Goal: Task Accomplishment & Management: Manage account settings

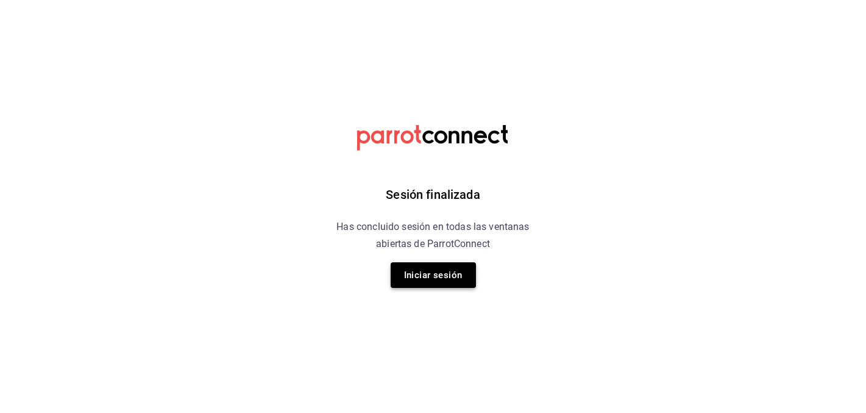
click at [422, 268] on button "Iniciar sesión" at bounding box center [433, 275] width 85 height 26
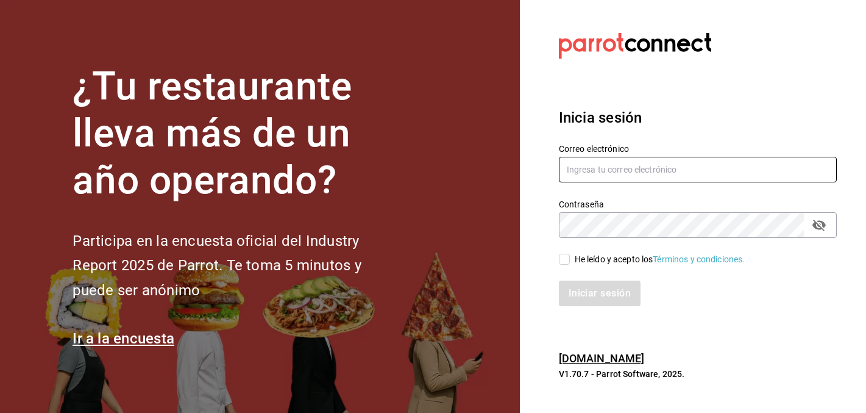
click at [639, 162] on input "text" at bounding box center [698, 170] width 278 height 26
type input "2"
type input "christy.ponce95@hotmail.com"
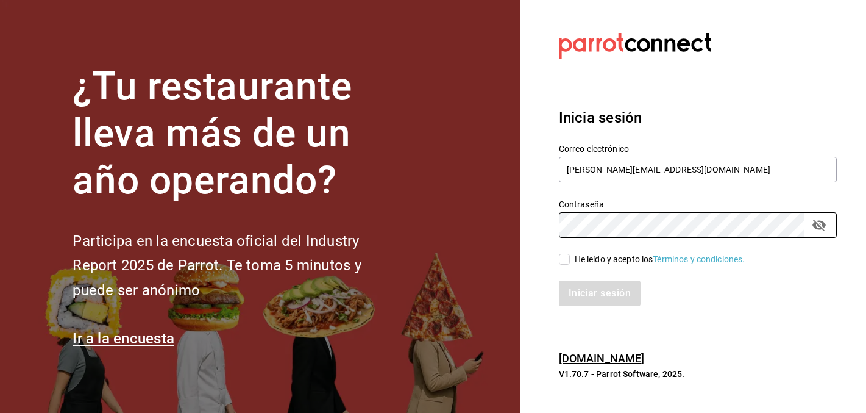
click at [566, 257] on input "He leído y acepto los Términos y condiciones." at bounding box center [564, 259] width 11 height 11
checkbox input "true"
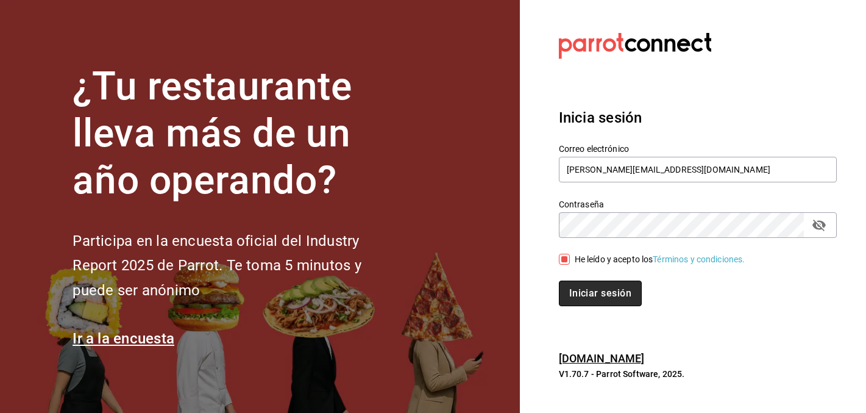
click at [580, 288] on button "Iniciar sesión" at bounding box center [600, 293] width 83 height 26
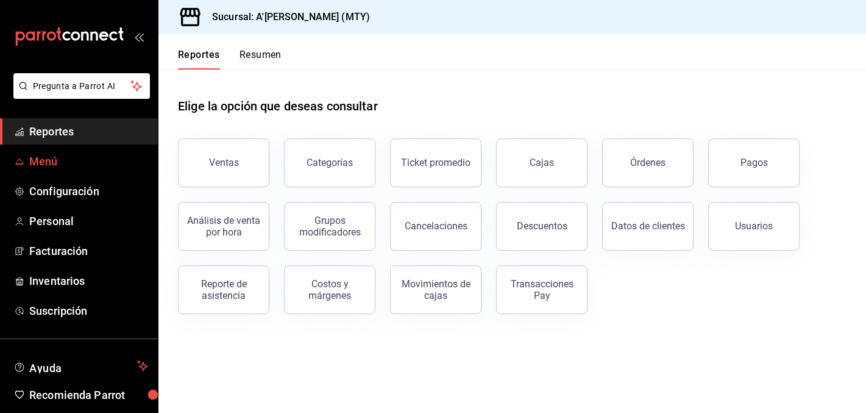
click at [41, 169] on link "Menú" at bounding box center [79, 161] width 158 height 26
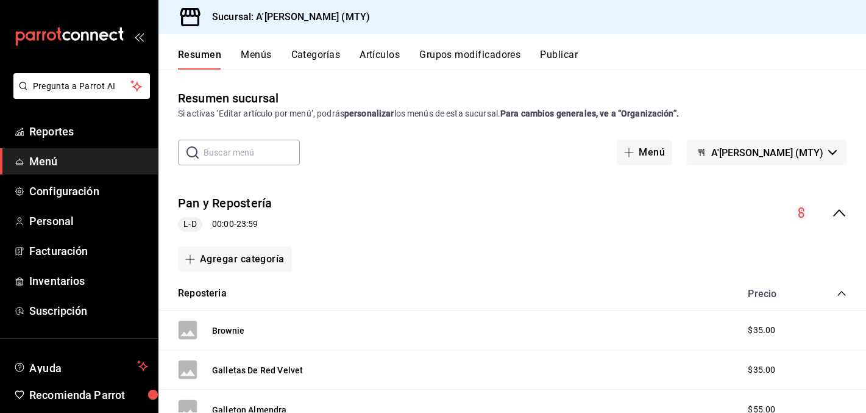
click at [35, 169] on link "Menú" at bounding box center [79, 161] width 158 height 26
click at [394, 55] on button "Artículos" at bounding box center [380, 59] width 40 height 21
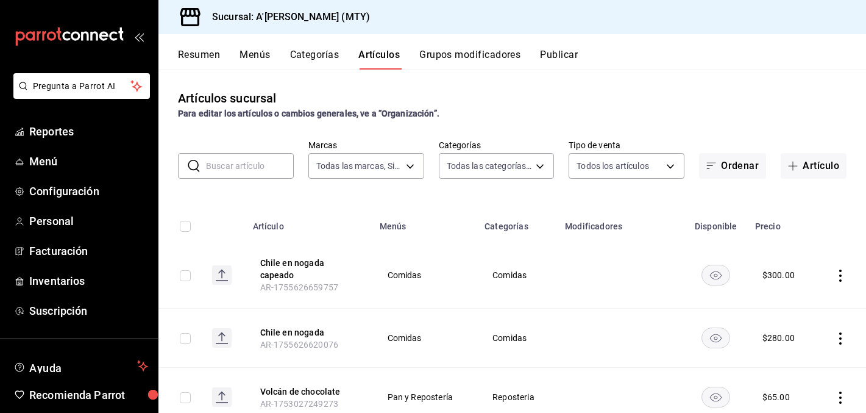
type input "a9dd8766-9f2a-4b72-9e6c-22c101a962dd"
type input "af1fb178-824a-4f23-bb2a-0cf084d3af87,0c023f3c-0f71-4855-8ba7-60a1579496a4,fceac…"
click at [561, 171] on div "​ ​ Marcas Todas las marcas, Sin marca a9dd8766-9f2a-4b72-9e6c-22c101a962dd Cat…" at bounding box center [512, 159] width 708 height 39
click at [542, 167] on body "Pregunta a Parrot AI Reportes Menú Configuración Personal Facturación Inventari…" at bounding box center [433, 206] width 866 height 413
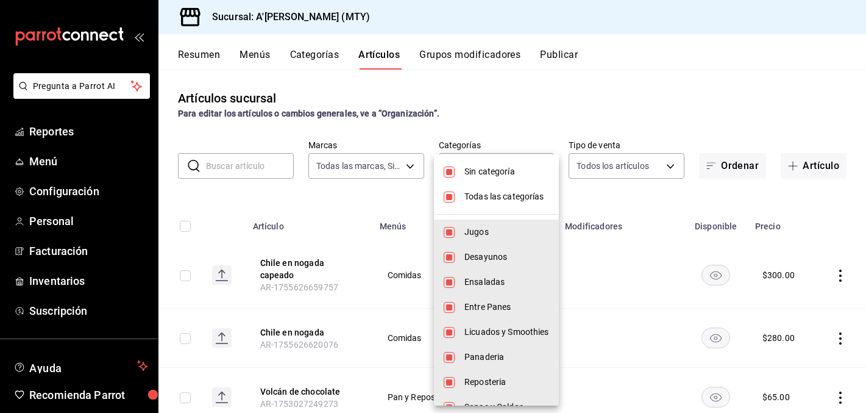
click at [451, 169] on input "checkbox" at bounding box center [449, 171] width 11 height 11
checkbox input "false"
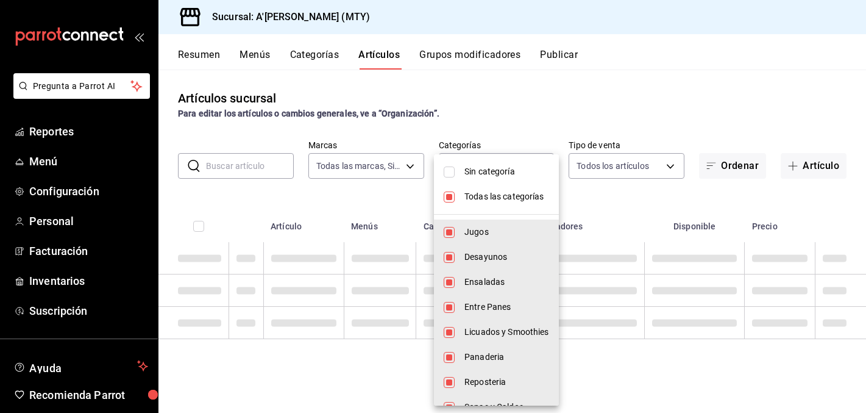
click at [441, 201] on li "Todas las categorías" at bounding box center [496, 196] width 125 height 25
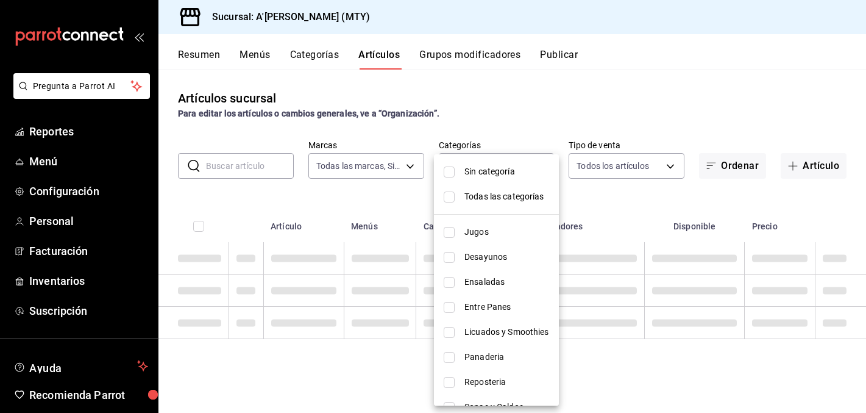
checkbox input "false"
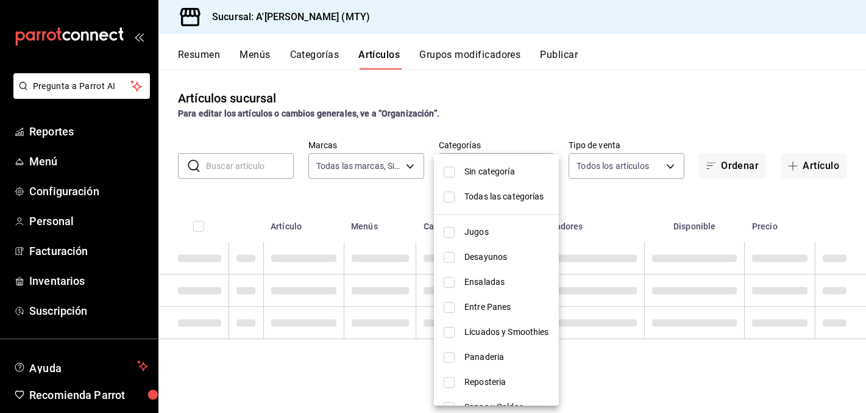
checkbox input "false"
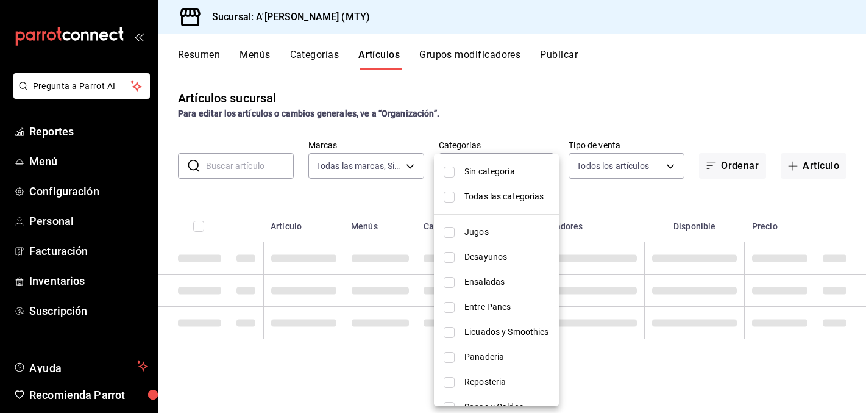
checkbox input "false"
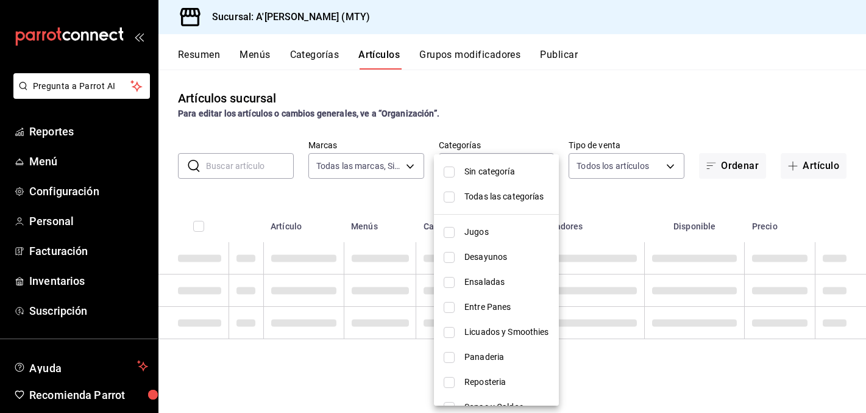
checkbox input "false"
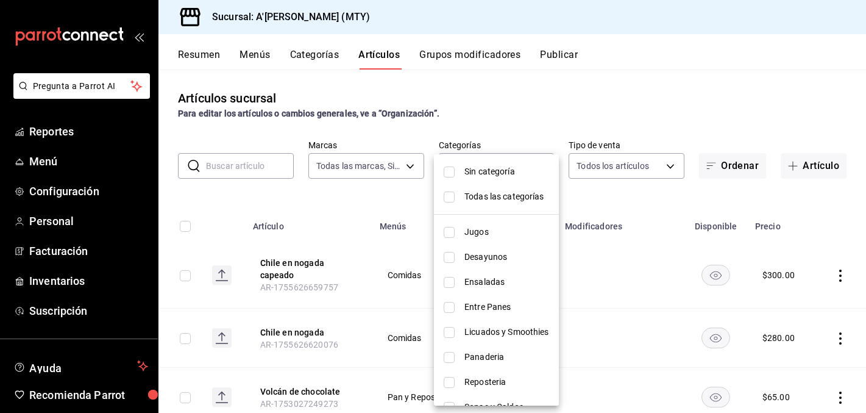
click at [450, 255] on input "checkbox" at bounding box center [449, 257] width 11 height 11
checkbox input "true"
type input "0c023f3c-0f71-4855-8ba7-60a1579496a4"
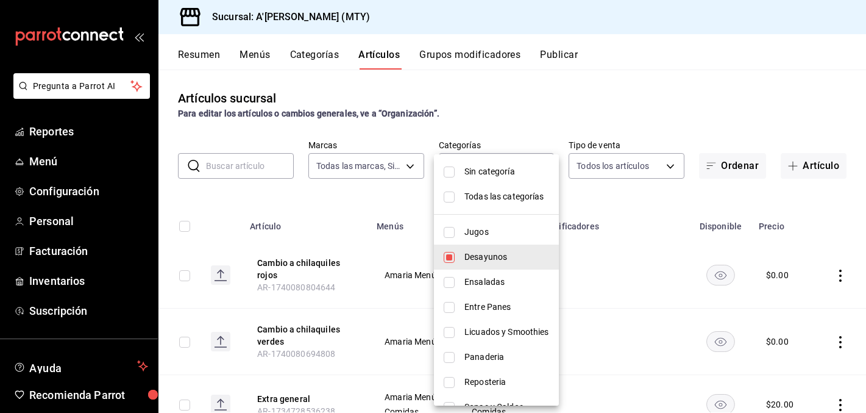
click at [517, 84] on div at bounding box center [433, 206] width 866 height 413
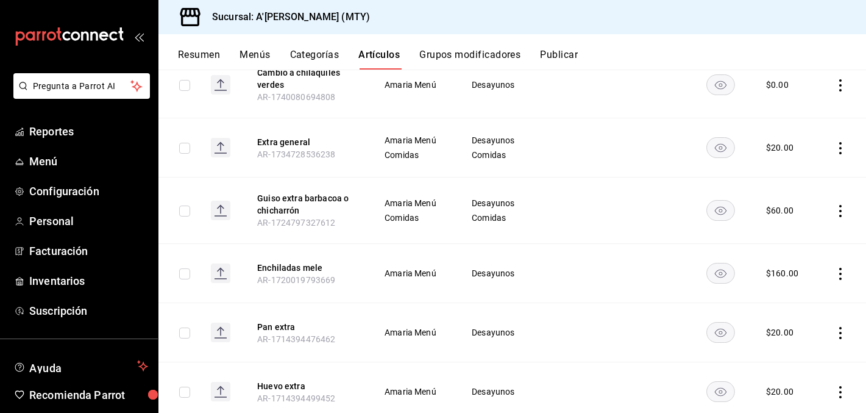
scroll to position [256, 0]
click at [286, 268] on button "Enchiladas mele" at bounding box center [306, 268] width 98 height 12
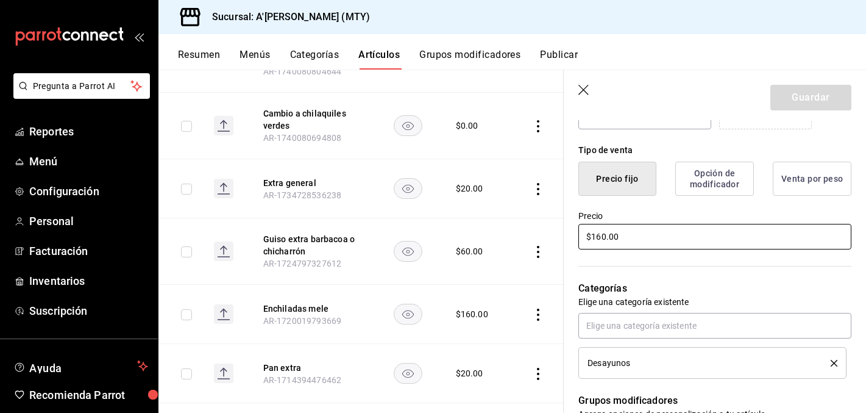
scroll to position [280, 0]
click at [604, 236] on input "$160.00" at bounding box center [714, 235] width 273 height 26
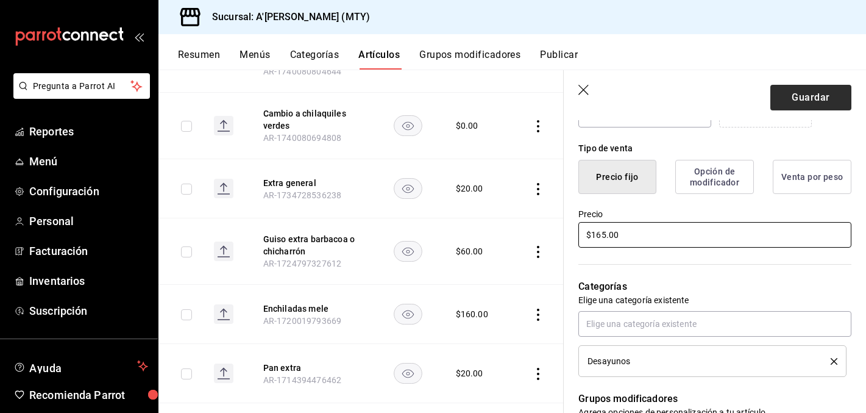
type input "$165.00"
click at [830, 87] on button "Guardar" at bounding box center [810, 98] width 81 height 26
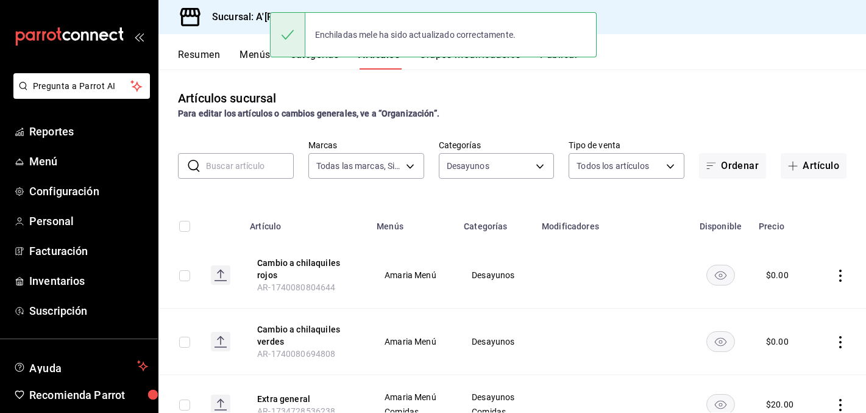
click at [248, 166] on input "text" at bounding box center [250, 166] width 88 height 24
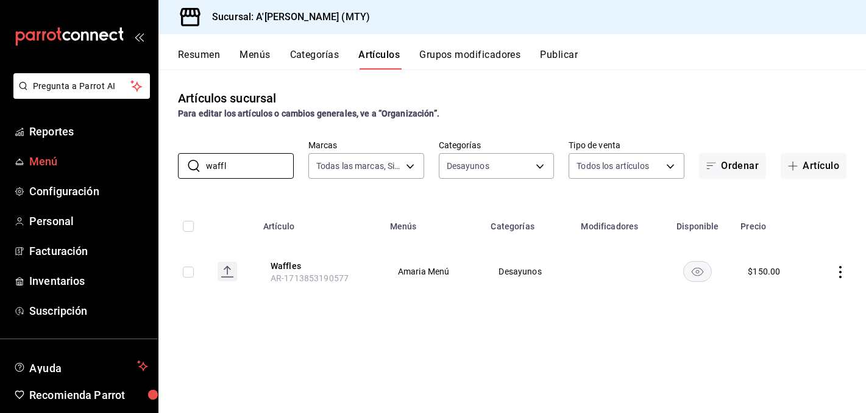
drag, startPoint x: 233, startPoint y: 166, endPoint x: 137, endPoint y: 166, distance: 95.7
click at [143, 166] on div "Pregunta a Parrot AI Reportes Menú Configuración Personal Facturación Inventari…" at bounding box center [433, 206] width 866 height 413
type input "hot ca"
click at [290, 262] on button "Hot Cakes" at bounding box center [320, 266] width 98 height 12
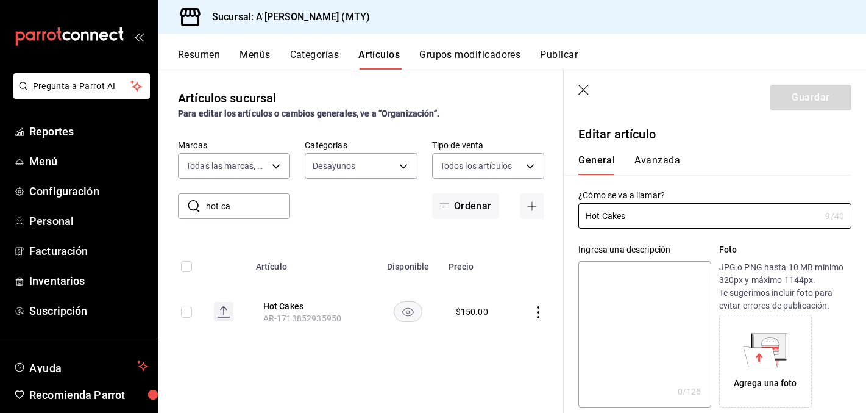
type input "$150.00"
click at [585, 92] on icon "button" at bounding box center [583, 90] width 10 height 10
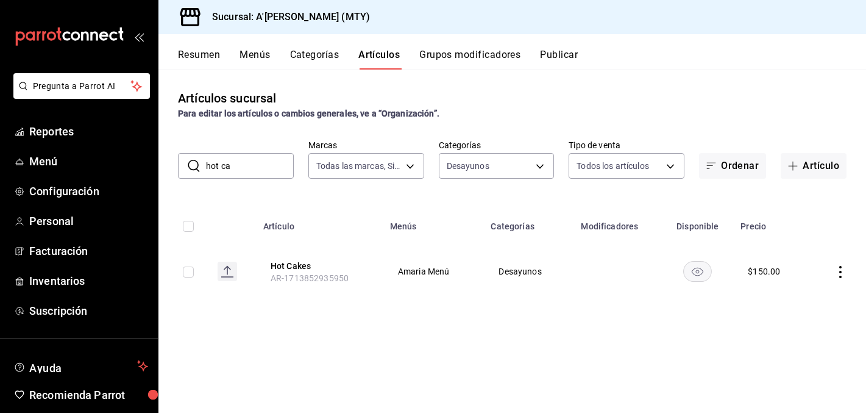
click at [247, 166] on input "hot ca" at bounding box center [250, 166] width 88 height 24
drag, startPoint x: 247, startPoint y: 166, endPoint x: 104, endPoint y: 164, distance: 143.3
click at [108, 165] on div "Pregunta a Parrot AI Reportes Menú Configuración Personal Facturación Inventari…" at bounding box center [433, 206] width 866 height 413
type input "french"
drag, startPoint x: 233, startPoint y: 169, endPoint x: 162, endPoint y: 169, distance: 70.7
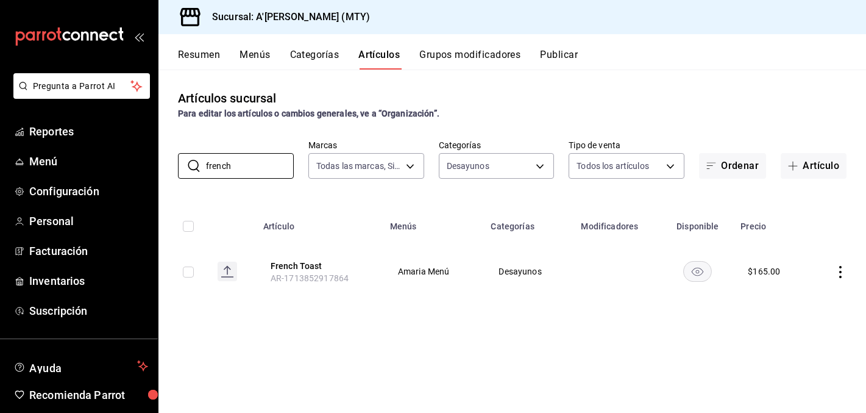
click at [185, 169] on div "​ french ​" at bounding box center [236, 166] width 116 height 26
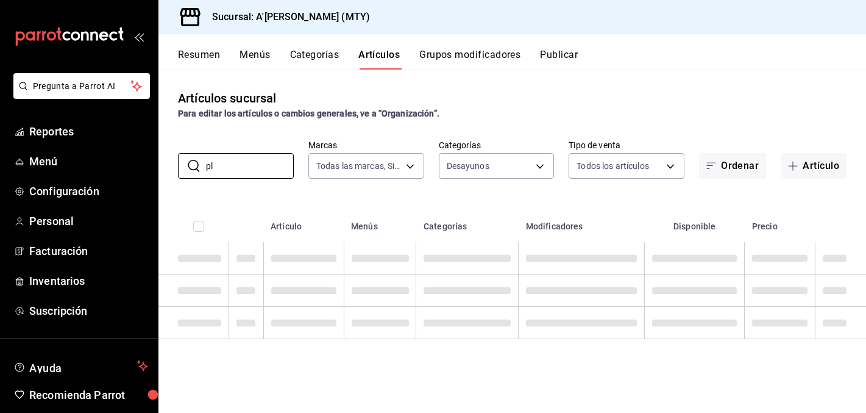
type input "p"
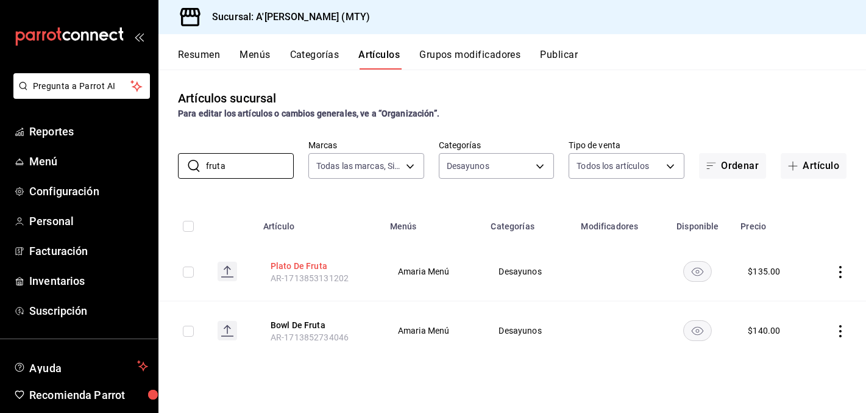
type input "fruta"
click at [316, 261] on button "Plato De Fruta" at bounding box center [320, 266] width 98 height 12
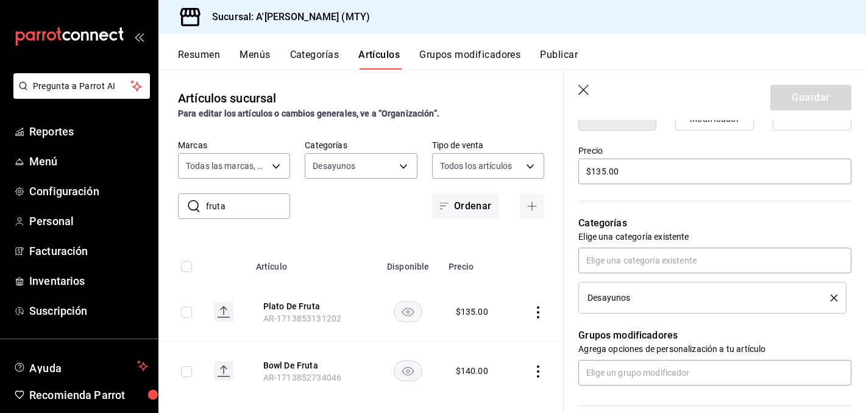
scroll to position [346, 0]
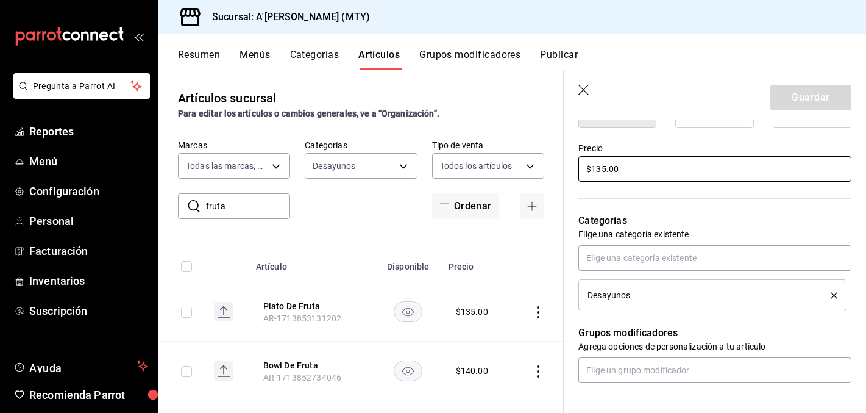
click at [603, 169] on input "$135.00" at bounding box center [714, 169] width 273 height 26
type input "$140.00"
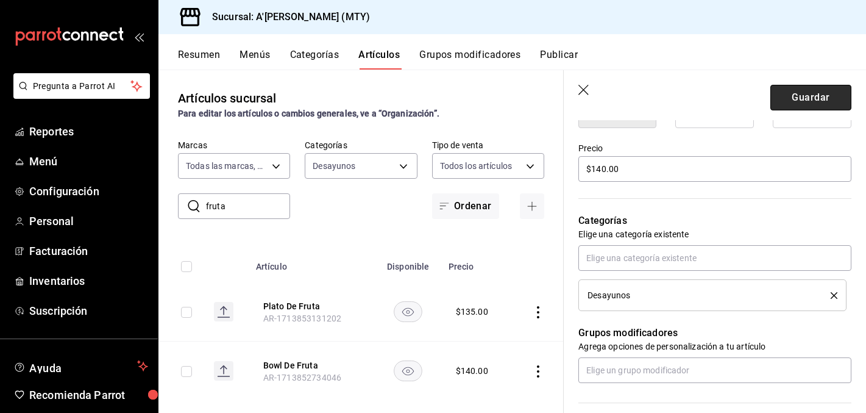
click at [797, 101] on button "Guardar" at bounding box center [810, 98] width 81 height 26
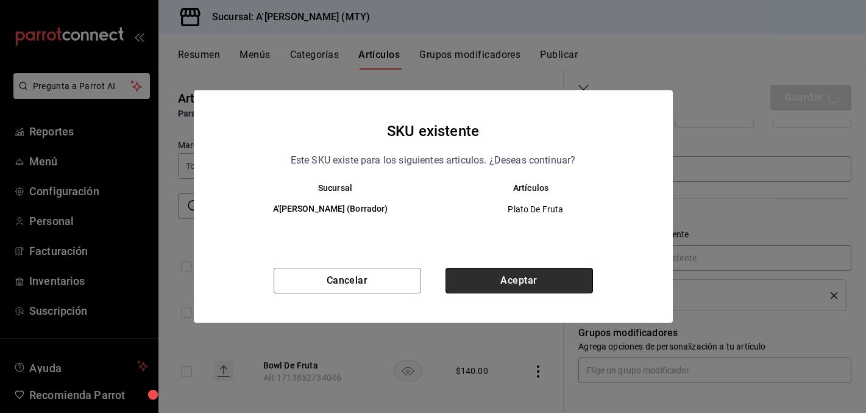
click at [511, 273] on button "Aceptar" at bounding box center [520, 281] width 148 height 26
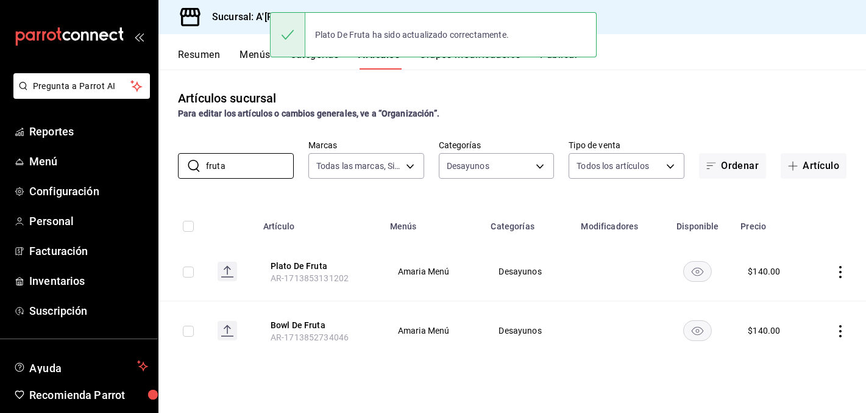
drag, startPoint x: 232, startPoint y: 160, endPoint x: 163, endPoint y: 160, distance: 68.9
click at [170, 160] on div "​ fruta ​ Marcas Todas las marcas, Sin marca a9dd8766-9f2a-4b72-9e6c-22c101a962…" at bounding box center [512, 159] width 708 height 39
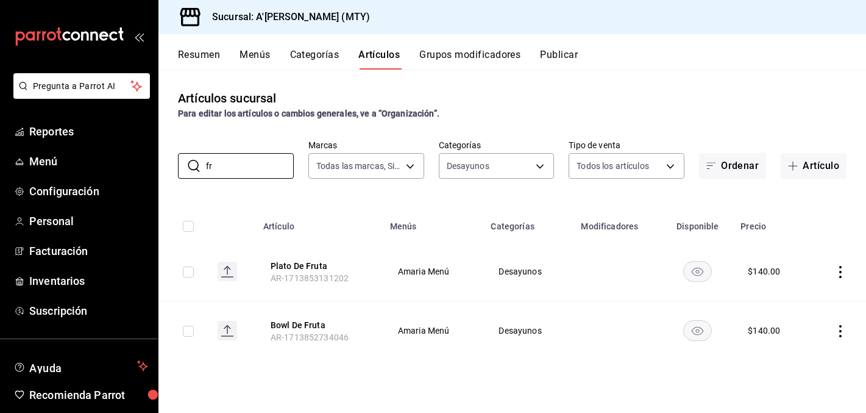
type input "f"
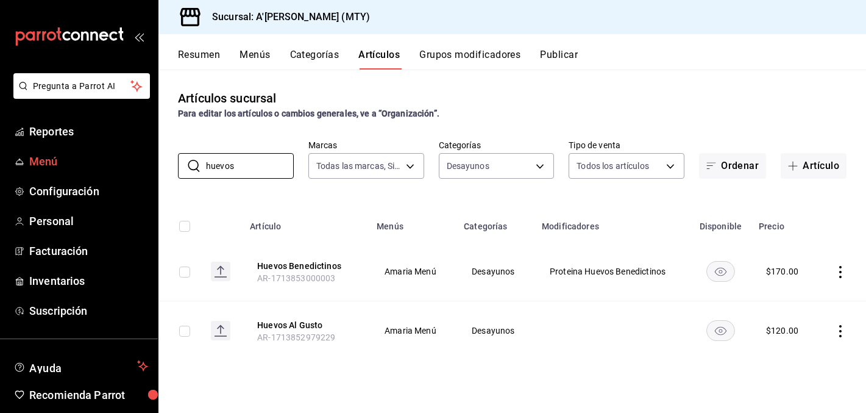
drag, startPoint x: 263, startPoint y: 168, endPoint x: 123, endPoint y: 169, distance: 139.6
click at [134, 169] on div "Pregunta a Parrot AI Reportes Menú Configuración Personal Facturación Inventari…" at bounding box center [433, 206] width 866 height 413
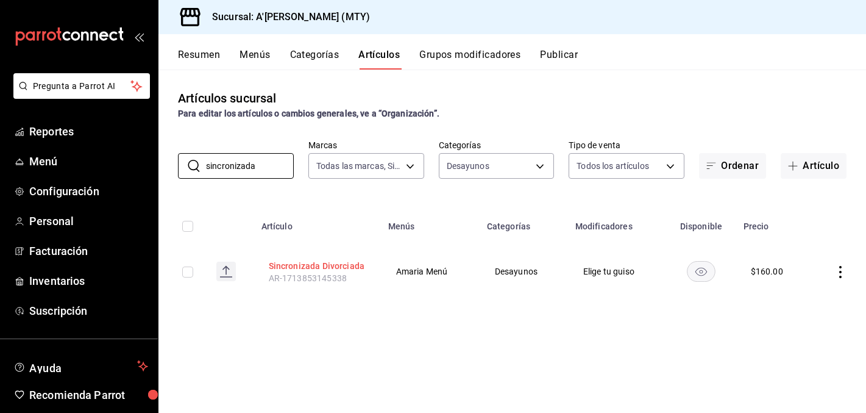
type input "sincronizada"
click at [325, 267] on button "Sincronizada Divorciada" at bounding box center [318, 266] width 98 height 12
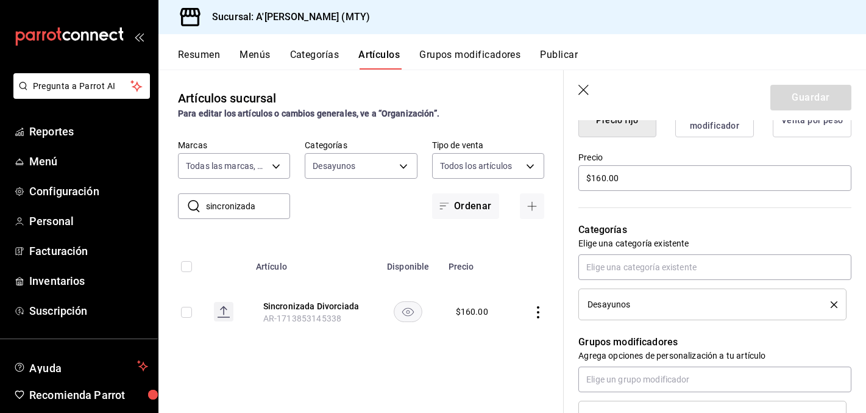
scroll to position [340, 0]
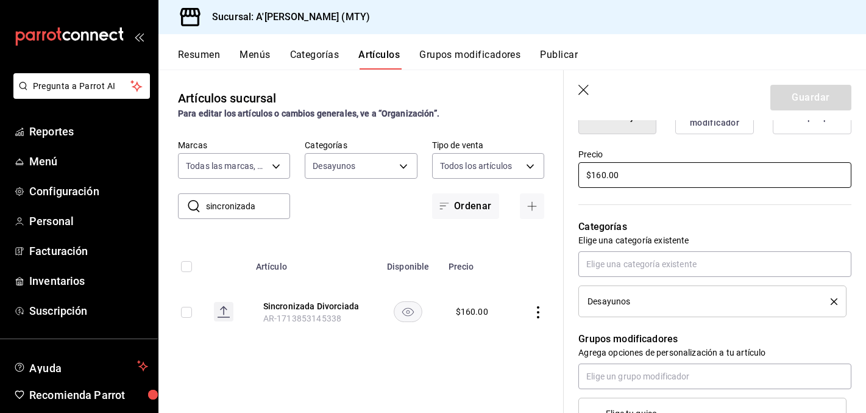
click at [609, 179] on input "$160.00" at bounding box center [714, 175] width 273 height 26
type input "$165.00"
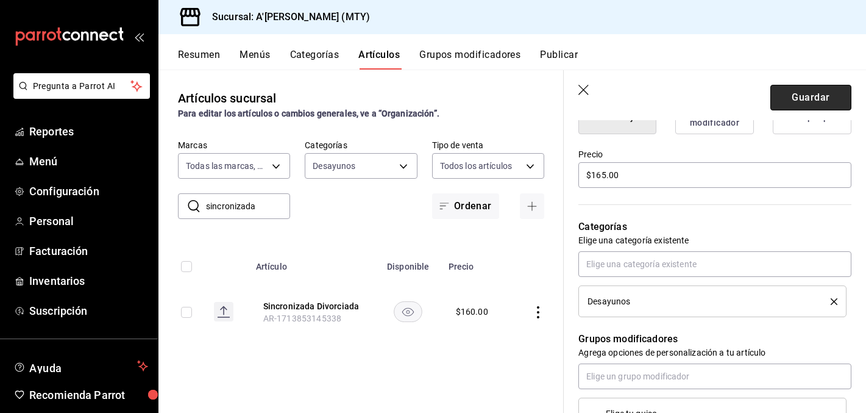
click at [816, 91] on button "Guardar" at bounding box center [810, 98] width 81 height 26
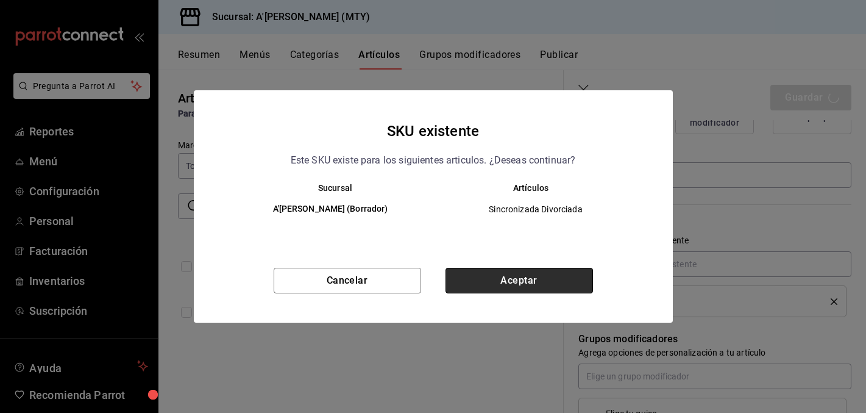
click at [537, 288] on button "Aceptar" at bounding box center [520, 281] width 148 height 26
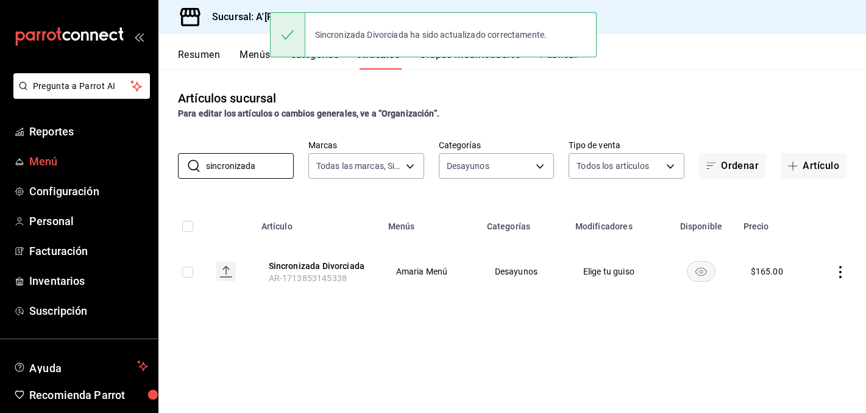
drag, startPoint x: 266, startPoint y: 163, endPoint x: 144, endPoint y: 163, distance: 122.5
click at [159, 163] on div "​ sincronizada ​ Marcas Todas las marcas, Sin marca a9dd8766-9f2a-4b72-9e6c-22c…" at bounding box center [512, 159] width 708 height 39
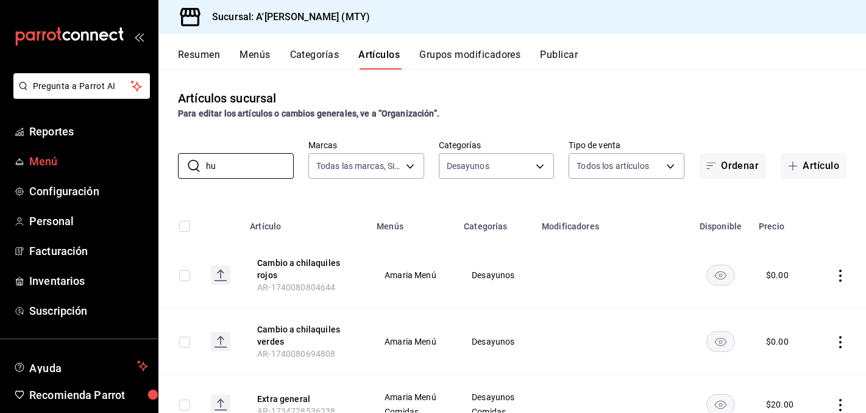
type input "h"
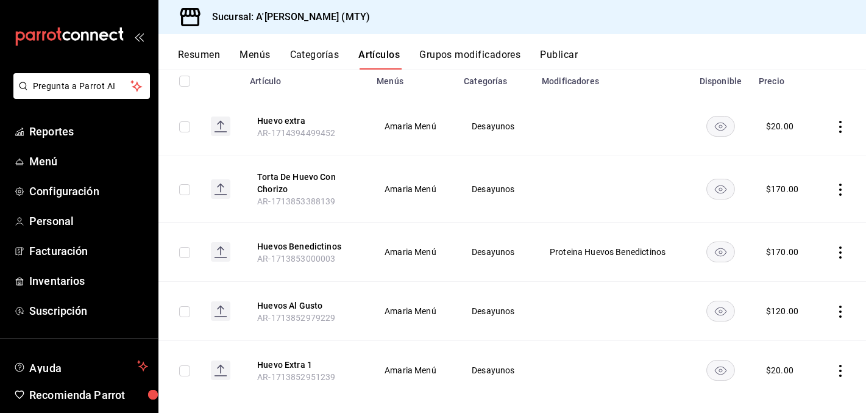
scroll to position [160, 0]
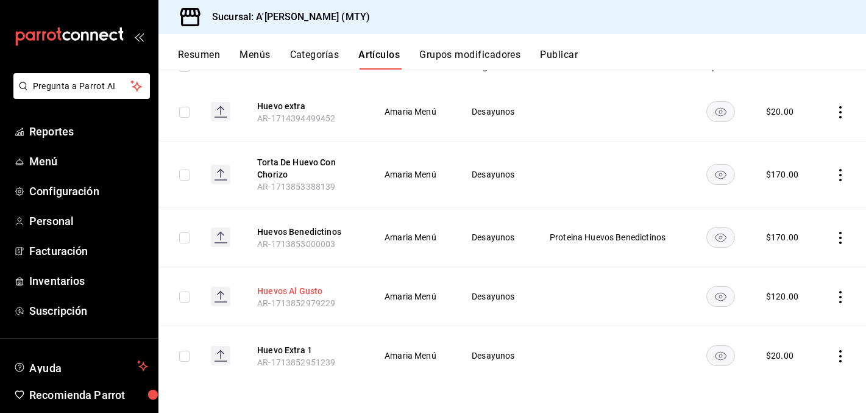
type input "huevo"
click at [296, 293] on button "Huevos Al Gusto" at bounding box center [306, 291] width 98 height 12
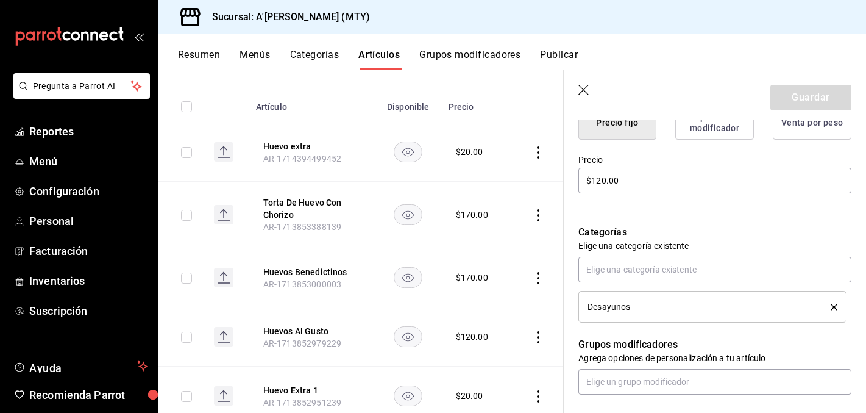
scroll to position [350, 0]
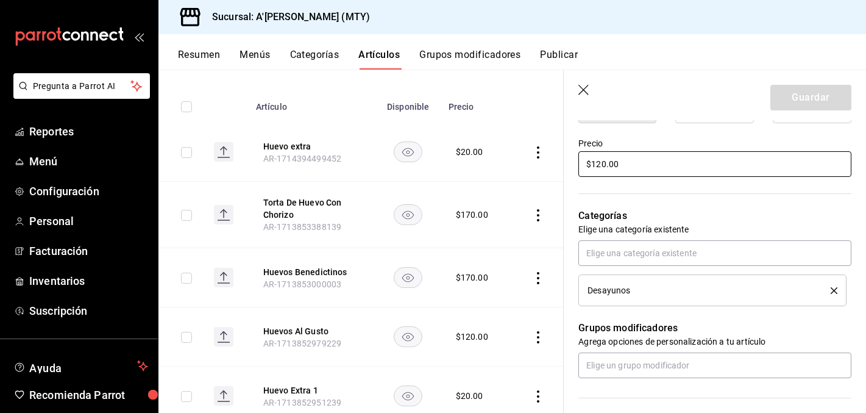
click at [602, 162] on input "$120.00" at bounding box center [714, 164] width 273 height 26
type input "$140.00"
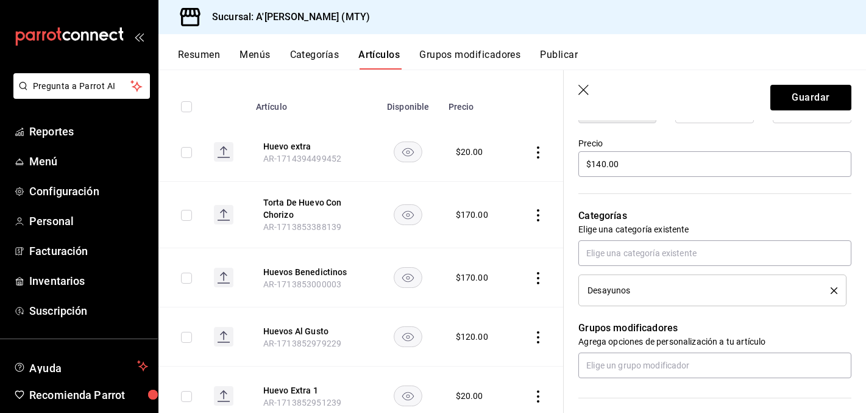
click at [830, 84] on header "Guardar" at bounding box center [715, 95] width 302 height 50
click at [823, 96] on button "Guardar" at bounding box center [810, 98] width 81 height 26
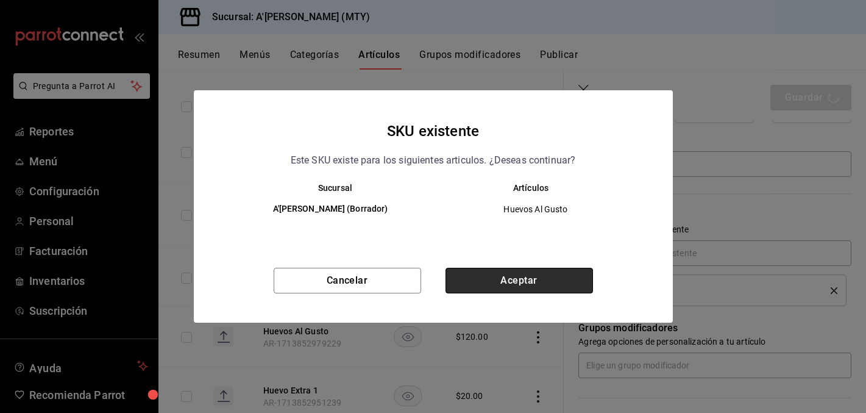
click at [497, 269] on button "Aceptar" at bounding box center [520, 281] width 148 height 26
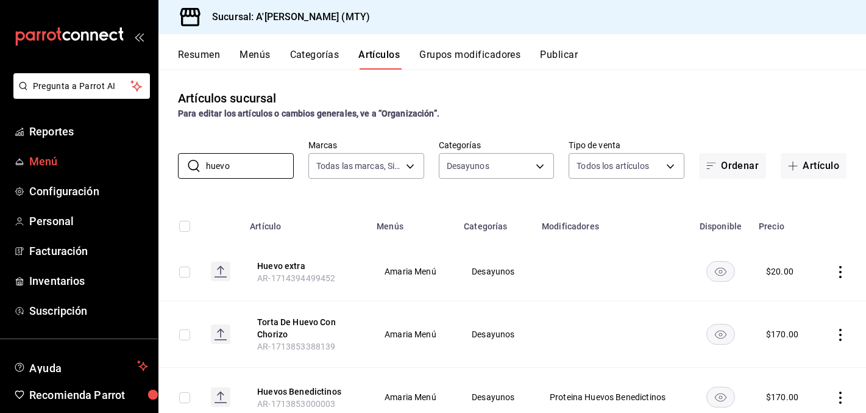
drag, startPoint x: 240, startPoint y: 165, endPoint x: 126, endPoint y: 165, distance: 113.4
click at [141, 165] on div "Pregunta a Parrot AI Reportes Menú Configuración Personal Facturación Inventari…" at bounding box center [433, 206] width 866 height 413
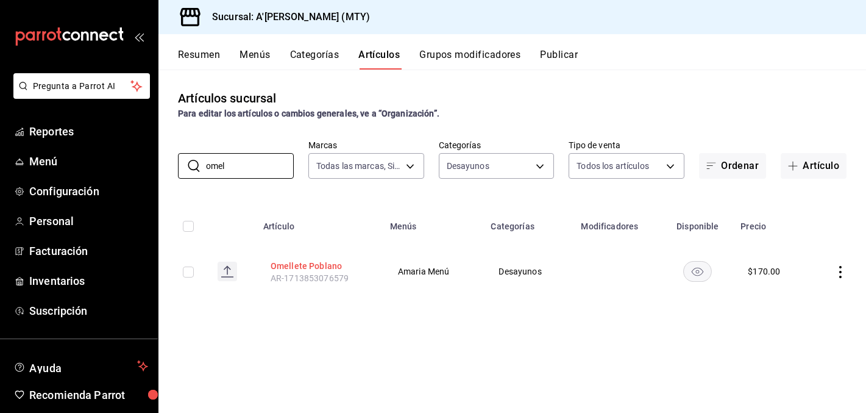
type input "omel"
click at [313, 261] on button "Omellete Poblano" at bounding box center [320, 266] width 98 height 12
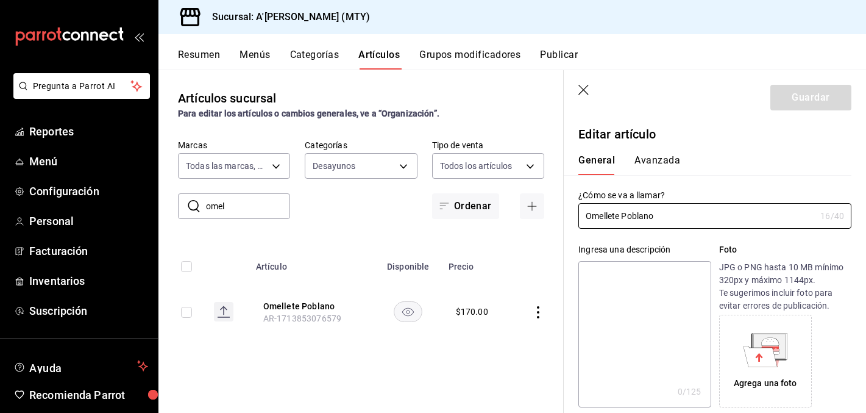
type input "$170.00"
click at [608, 212] on input "Omellete Poblano" at bounding box center [696, 216] width 237 height 24
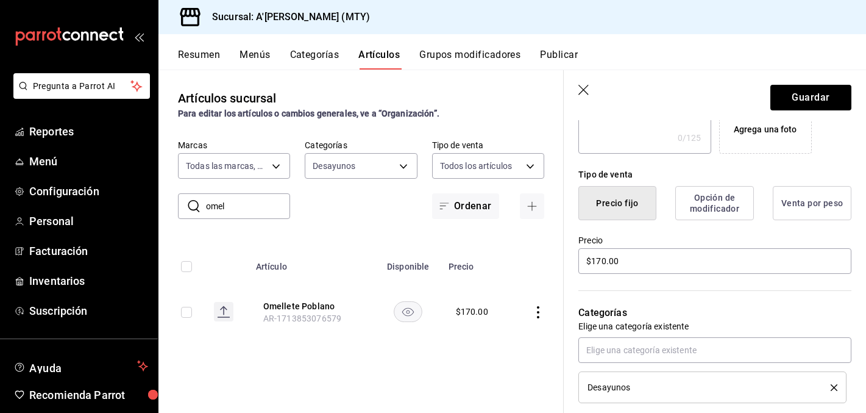
scroll to position [267, 0]
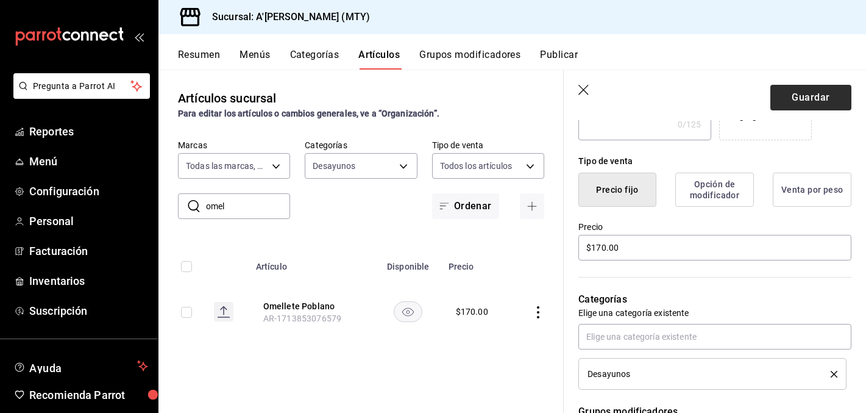
type input "Omelette Poblano"
click at [785, 99] on button "Guardar" at bounding box center [810, 98] width 81 height 26
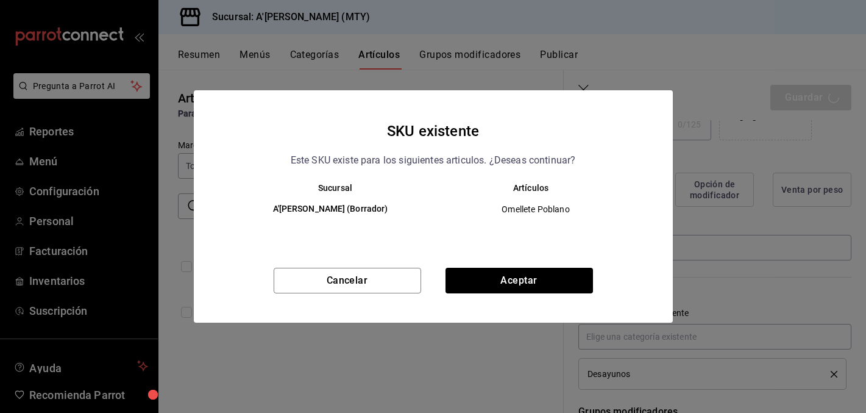
click at [519, 297] on div "Cancelar Aceptar" at bounding box center [433, 295] width 479 height 55
click at [519, 285] on button "Aceptar" at bounding box center [520, 281] width 148 height 26
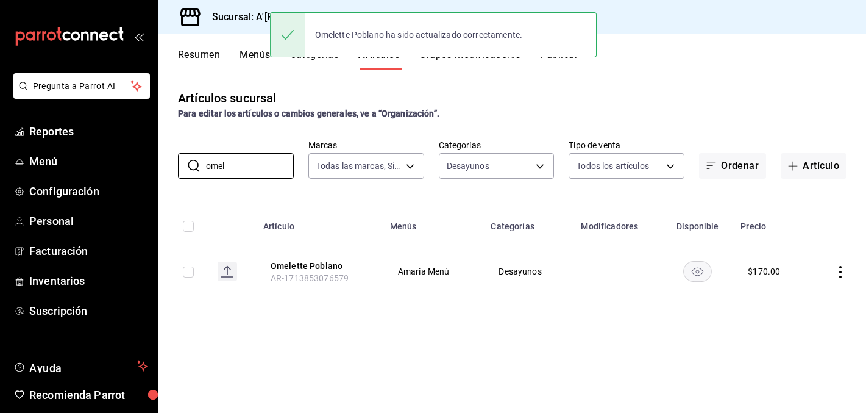
drag, startPoint x: 245, startPoint y: 168, endPoint x: 173, endPoint y: 166, distance: 71.9
click at [175, 166] on div "​ omel ​ Marcas Todas las marcas, Sin marca a9dd8766-9f2a-4b72-9e6c-22c101a962d…" at bounding box center [512, 159] width 708 height 39
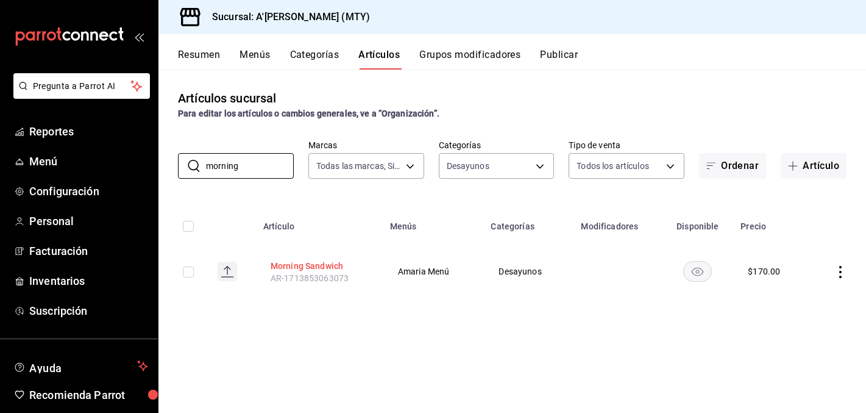
type input "morning"
click at [324, 263] on button "Morning Sandwich" at bounding box center [320, 266] width 98 height 12
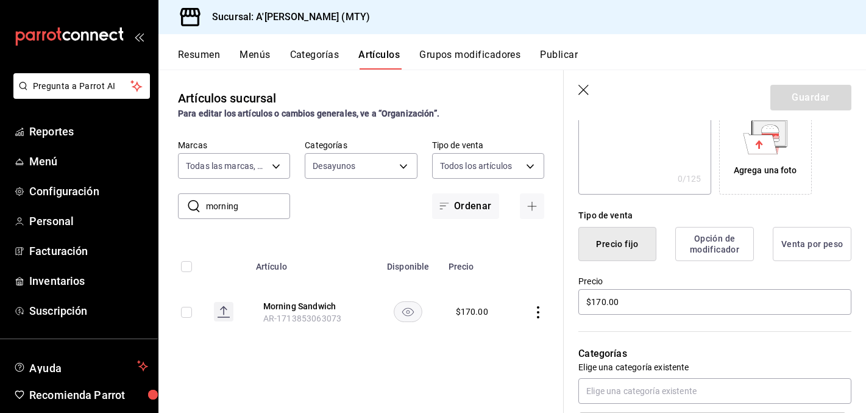
scroll to position [217, 0]
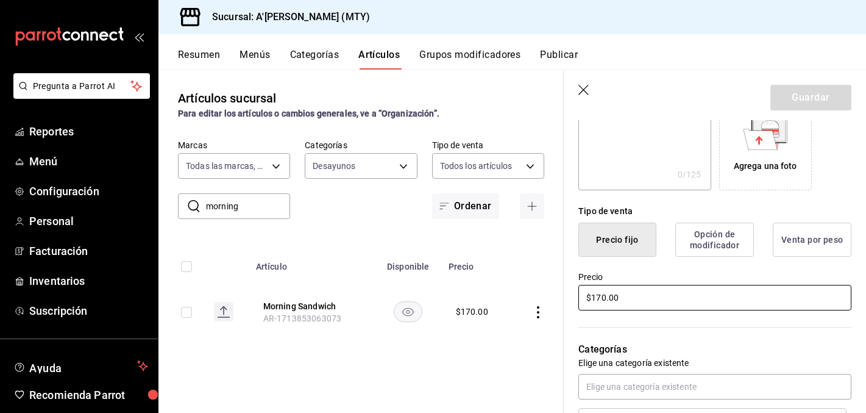
click at [603, 300] on input "$170.00" at bounding box center [714, 298] width 273 height 26
type input "$175.00"
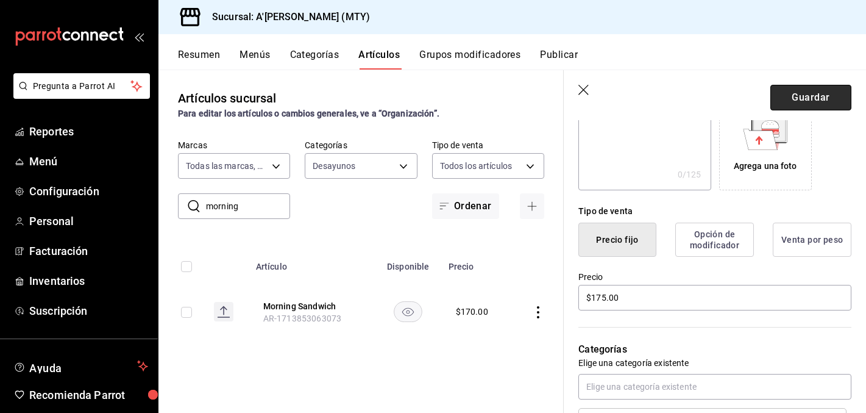
click at [814, 87] on button "Guardar" at bounding box center [810, 98] width 81 height 26
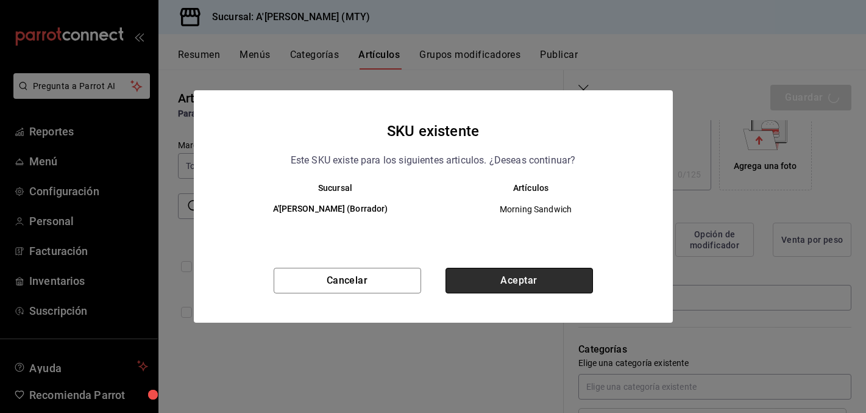
click at [519, 283] on button "Aceptar" at bounding box center [520, 281] width 148 height 26
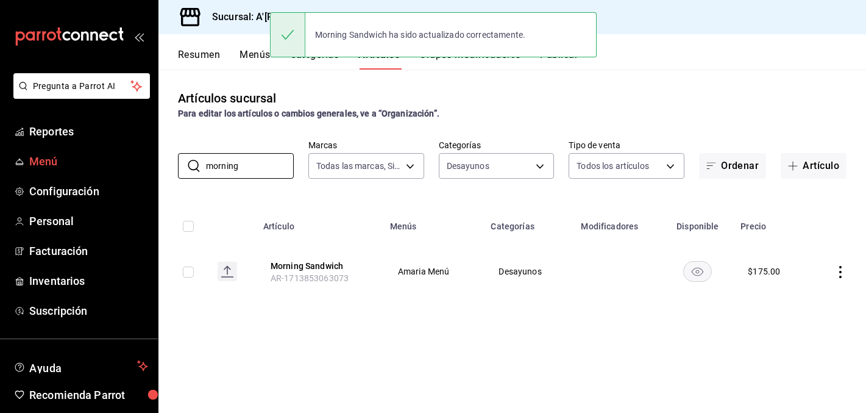
drag, startPoint x: 260, startPoint y: 160, endPoint x: 99, endPoint y: 158, distance: 160.9
click at [105, 160] on div "Pregunta a Parrot AI Reportes Menú Configuración Personal Facturación Inventari…" at bounding box center [433, 206] width 866 height 413
drag, startPoint x: 240, startPoint y: 171, endPoint x: 129, endPoint y: 171, distance: 110.3
click at [171, 171] on div "​ morning ​ Marcas Todas las marcas, Sin marca a9dd8766-9f2a-4b72-9e6c-22c101a9…" at bounding box center [512, 159] width 708 height 39
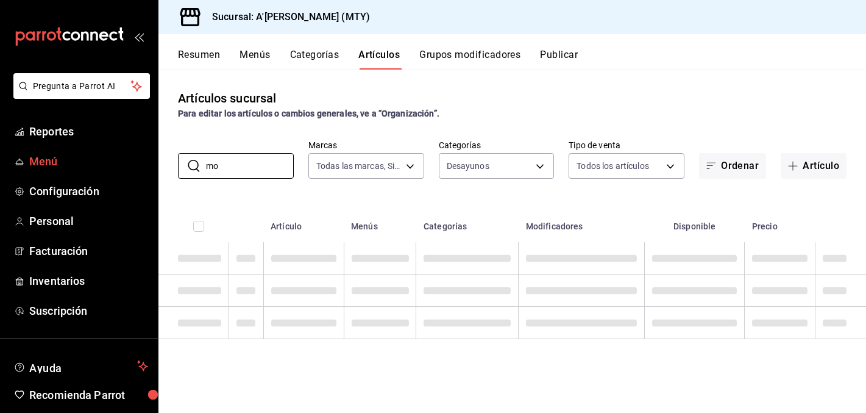
type input "m"
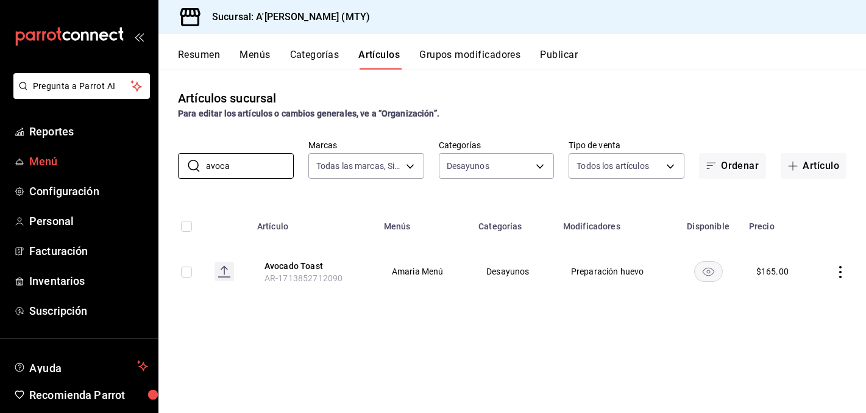
type input "avocad"
drag, startPoint x: 246, startPoint y: 162, endPoint x: 151, endPoint y: 162, distance: 95.1
click at [171, 162] on div "​ avocad ​ Marcas Todas las marcas, Sin marca a9dd8766-9f2a-4b72-9e6c-22c101a96…" at bounding box center [512, 159] width 708 height 39
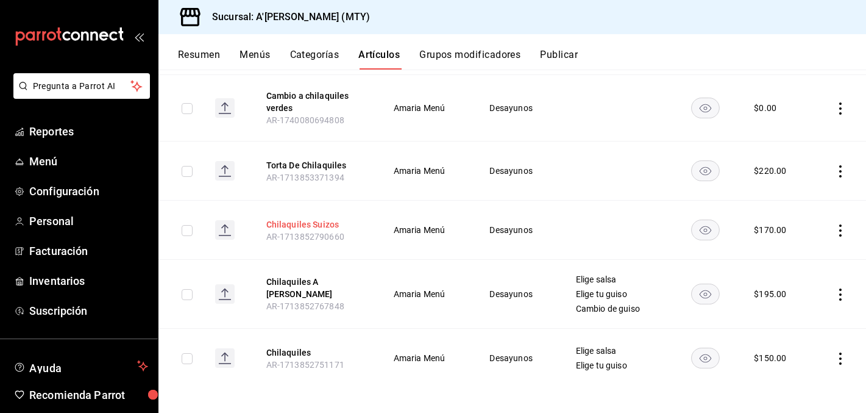
scroll to position [238, 0]
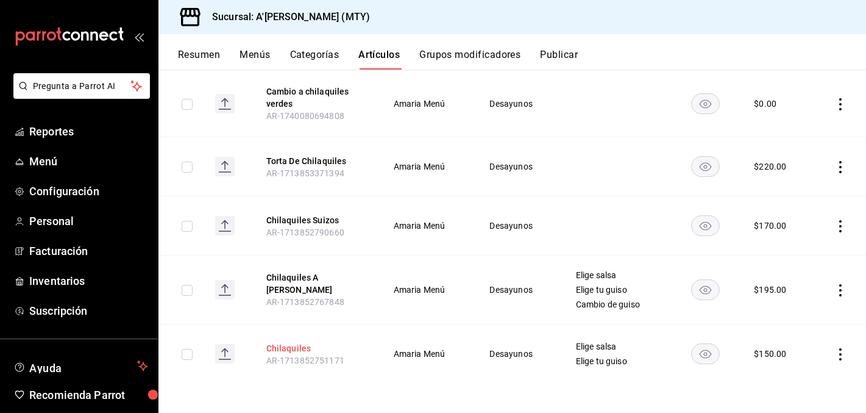
type input "chilaquiles"
click at [292, 351] on button "Chilaquiles" at bounding box center [315, 348] width 98 height 12
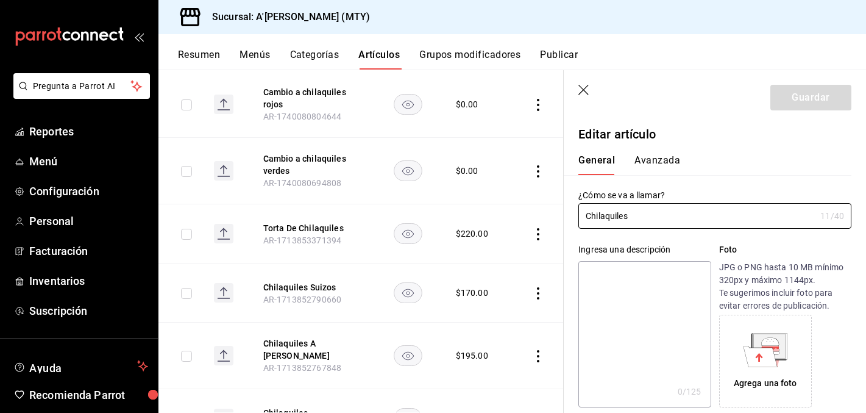
scroll to position [268, 0]
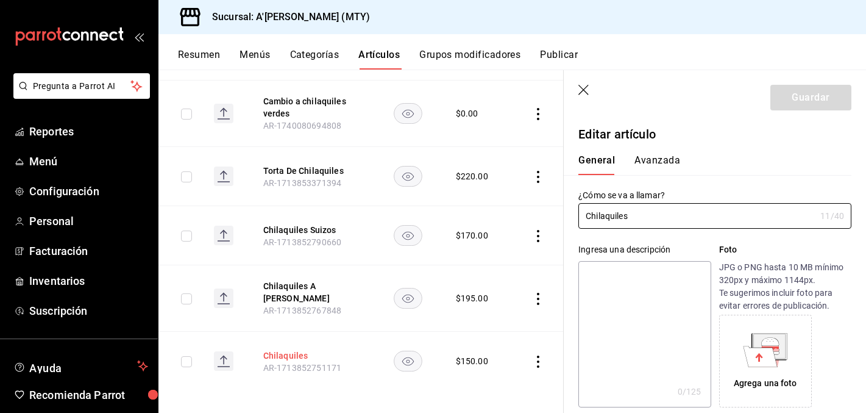
click at [289, 349] on button "Chilaquiles" at bounding box center [312, 355] width 98 height 12
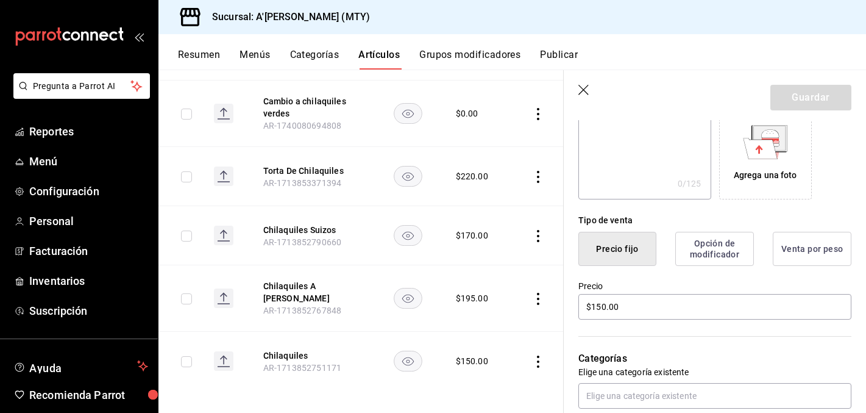
scroll to position [210, 0]
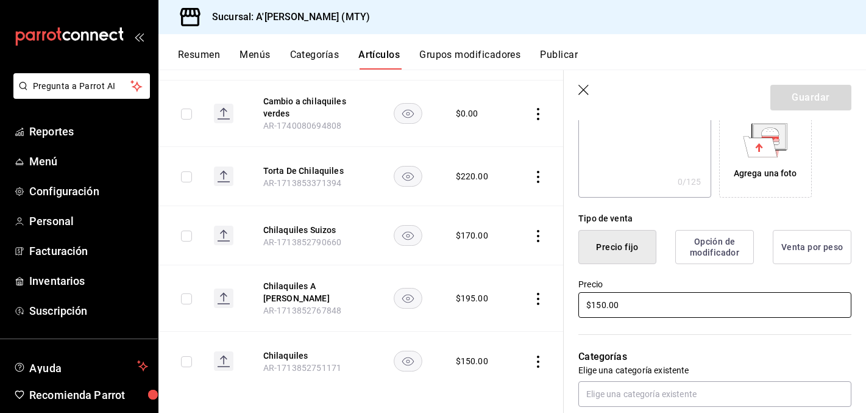
click at [603, 304] on input "$150.00" at bounding box center [714, 305] width 273 height 26
type input "$155.00"
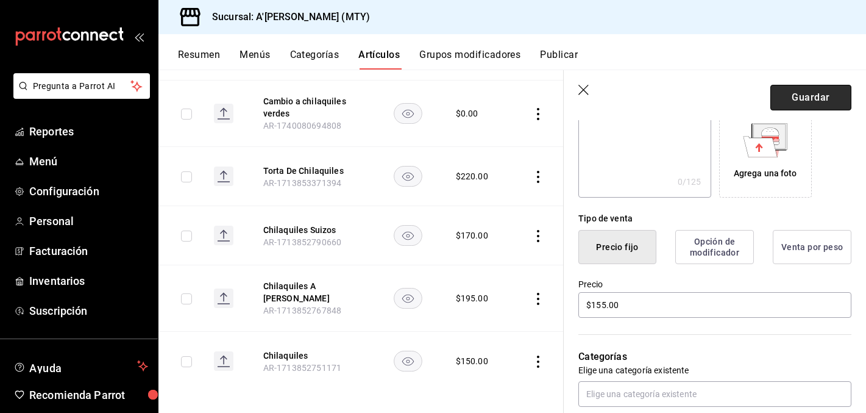
click at [795, 91] on button "Guardar" at bounding box center [810, 98] width 81 height 26
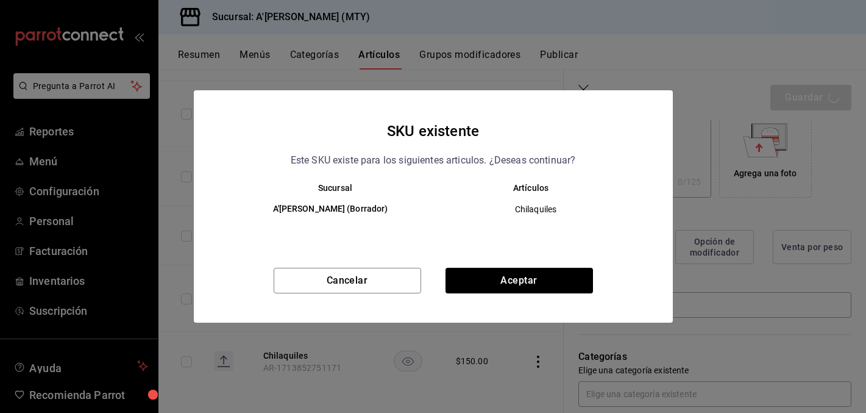
click at [500, 306] on div "Cancelar Aceptar" at bounding box center [433, 295] width 479 height 55
click at [504, 293] on button "Aceptar" at bounding box center [520, 281] width 148 height 26
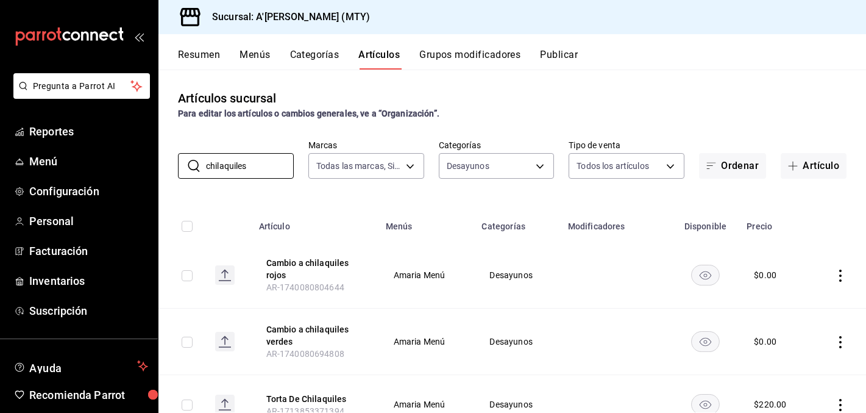
drag, startPoint x: 272, startPoint y: 167, endPoint x: 323, endPoint y: 185, distance: 54.4
click at [323, 185] on div "Artículos sucursal Para editar los artículos o cambios generales, ve a “Organiz…" at bounding box center [512, 240] width 708 height 343
drag, startPoint x: 261, startPoint y: 169, endPoint x: 134, endPoint y: 168, distance: 126.8
click at [142, 168] on div "Pregunta a Parrot AI Reportes Menú Configuración Personal Facturación Inventari…" at bounding box center [433, 206] width 866 height 413
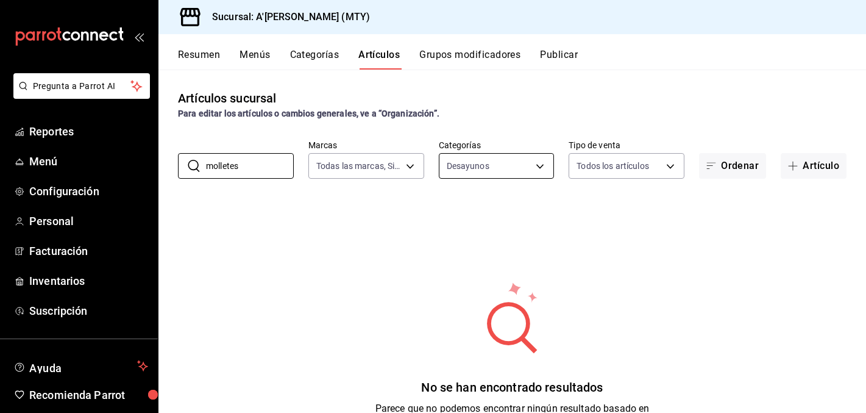
type input "molletes"
click at [536, 163] on body "Pregunta a Parrot AI Reportes Menú Configuración Personal Facturación Inventari…" at bounding box center [433, 206] width 866 height 413
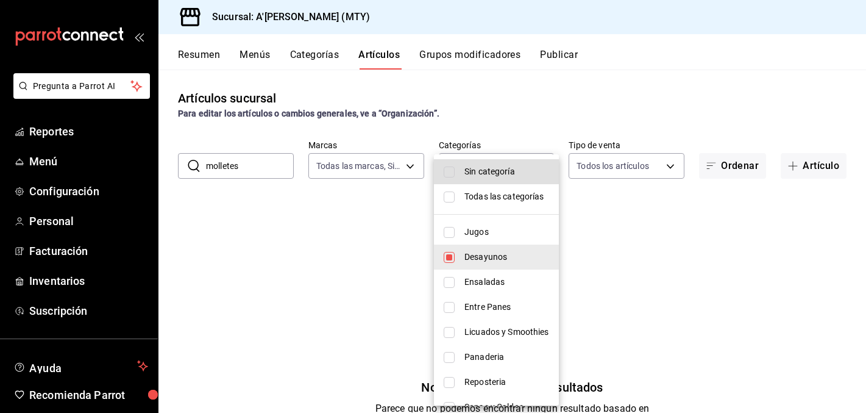
click at [473, 306] on span "Entre Panes" at bounding box center [506, 306] width 85 height 13
type input "0c023f3c-0f71-4855-8ba7-60a1579496a4,45e42e26-b37a-431b-b8ee-45eca14b856a"
checkbox input "true"
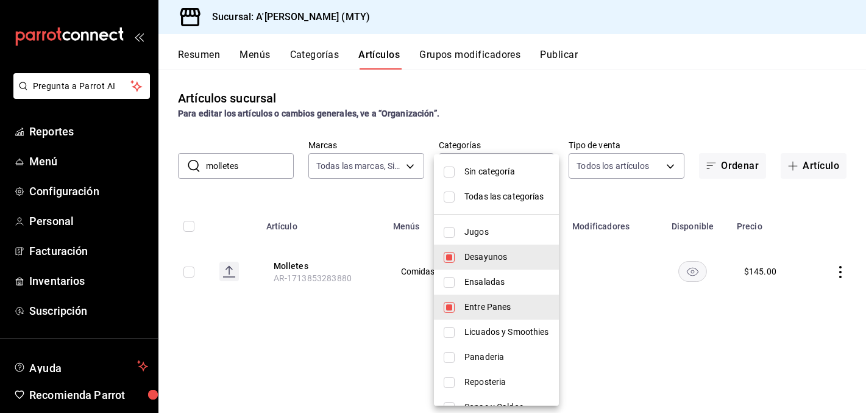
click at [361, 330] on div at bounding box center [433, 206] width 866 height 413
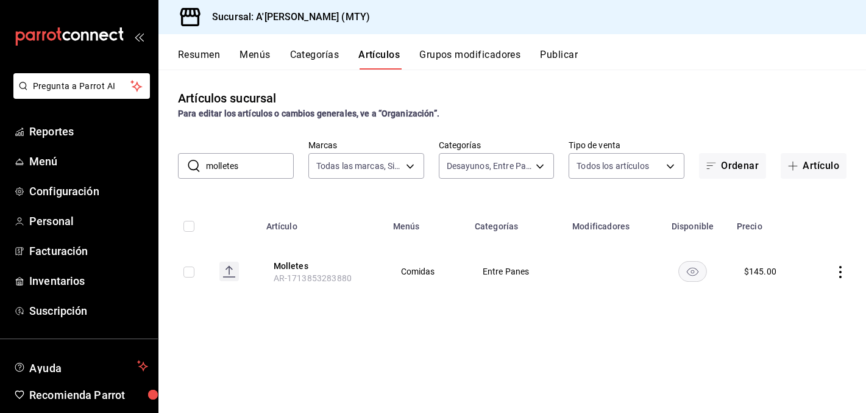
click at [300, 276] on span "AR-1713853283880" at bounding box center [313, 278] width 78 height 10
click at [298, 262] on button "Molletes" at bounding box center [323, 266] width 98 height 12
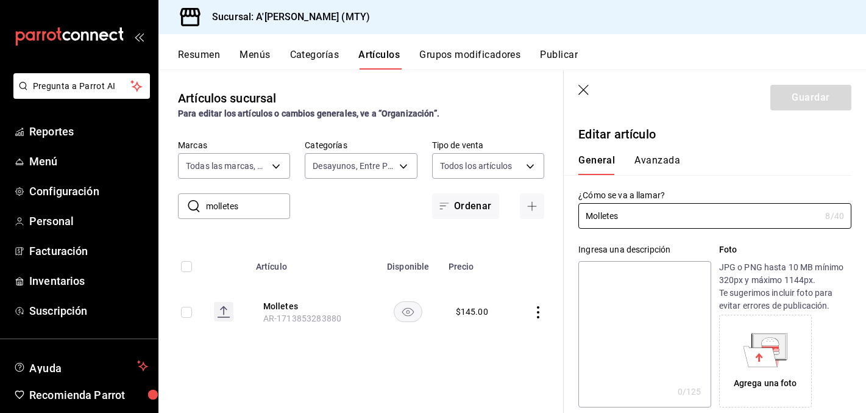
scroll to position [204, 0]
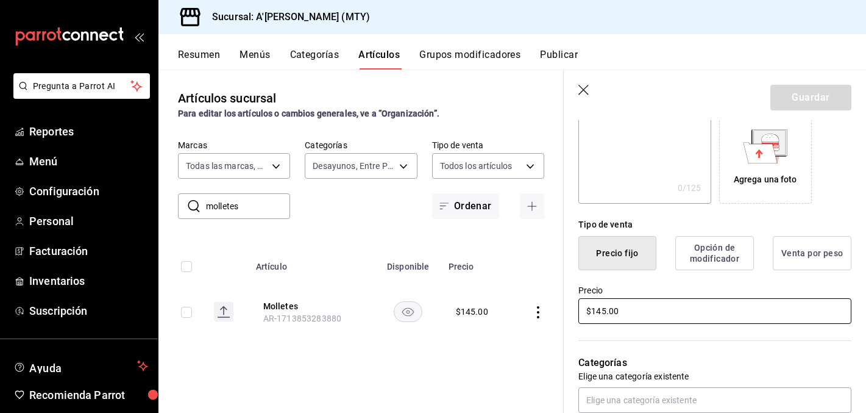
click at [605, 309] on input "$145.00" at bounding box center [714, 311] width 273 height 26
type input "$150.00"
click at [828, 90] on button "Guardar" at bounding box center [810, 98] width 81 height 26
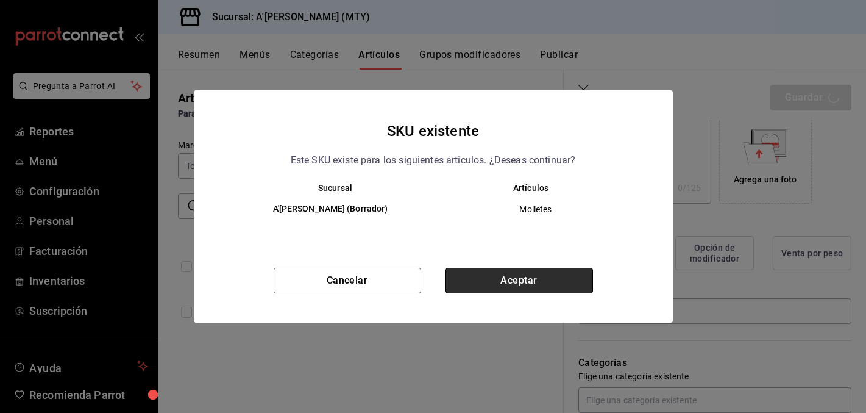
click at [532, 271] on button "Aceptar" at bounding box center [520, 281] width 148 height 26
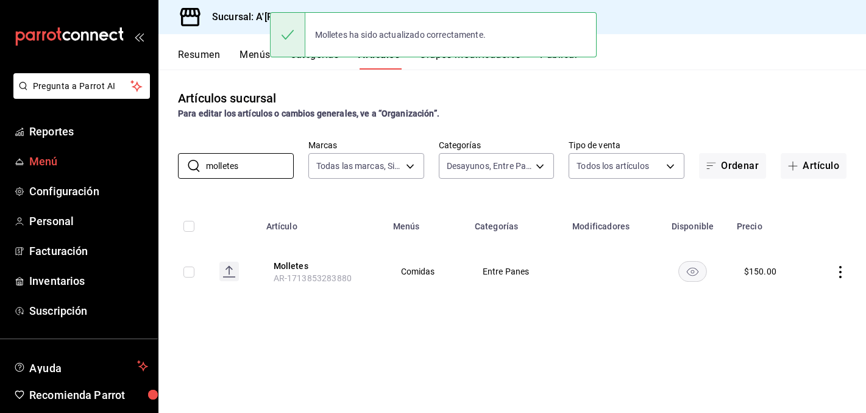
drag, startPoint x: 276, startPoint y: 160, endPoint x: 133, endPoint y: 157, distance: 142.7
click at [140, 157] on div "Pregunta a Parrot AI Reportes Menú Configuración Personal Facturación Inventari…" at bounding box center [433, 206] width 866 height 413
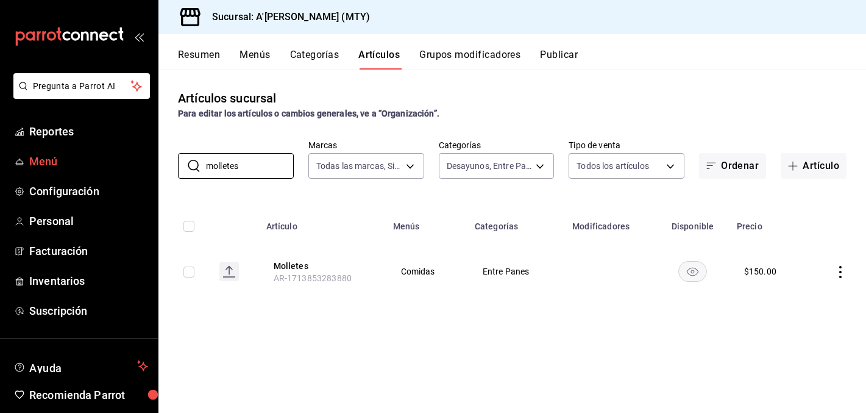
drag, startPoint x: 252, startPoint y: 160, endPoint x: 123, endPoint y: 160, distance: 129.8
click at [159, 160] on div "​ molletes ​ Marcas Todas las marcas, Sin marca a9dd8766-9f2a-4b72-9e6c-22c101a…" at bounding box center [512, 159] width 708 height 39
drag, startPoint x: 244, startPoint y: 171, endPoint x: 187, endPoint y: 163, distance: 57.8
click at [188, 164] on div "​ molletes ​" at bounding box center [236, 166] width 116 height 26
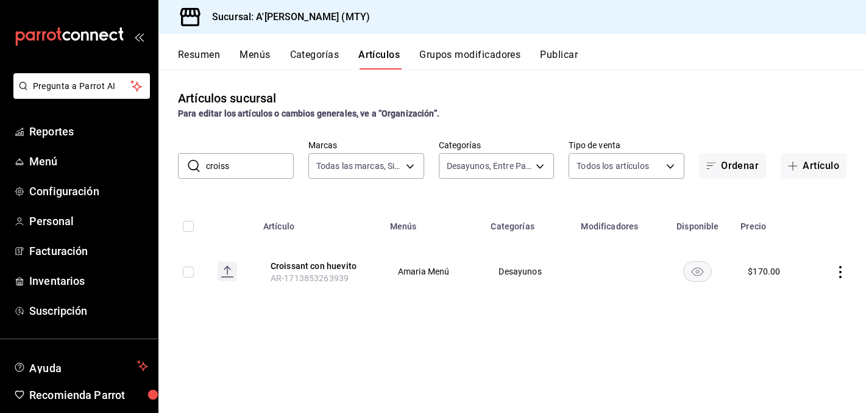
drag, startPoint x: 241, startPoint y: 167, endPoint x: 186, endPoint y: 167, distance: 54.9
click at [190, 167] on div "​ croiss ​" at bounding box center [236, 166] width 116 height 26
drag, startPoint x: 232, startPoint y: 174, endPoint x: 148, endPoint y: 163, distance: 84.8
click at [162, 165] on div "​ chile ​ Marcas Todas las marcas, Sin marca a9dd8766-9f2a-4b72-9e6c-22c101a962…" at bounding box center [512, 159] width 708 height 39
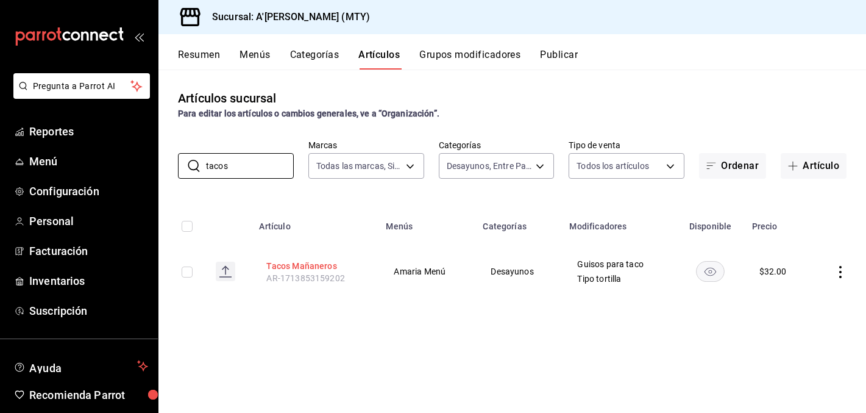
type input "tacos"
click at [300, 263] on button "Tacos Mañaneros" at bounding box center [315, 266] width 98 height 12
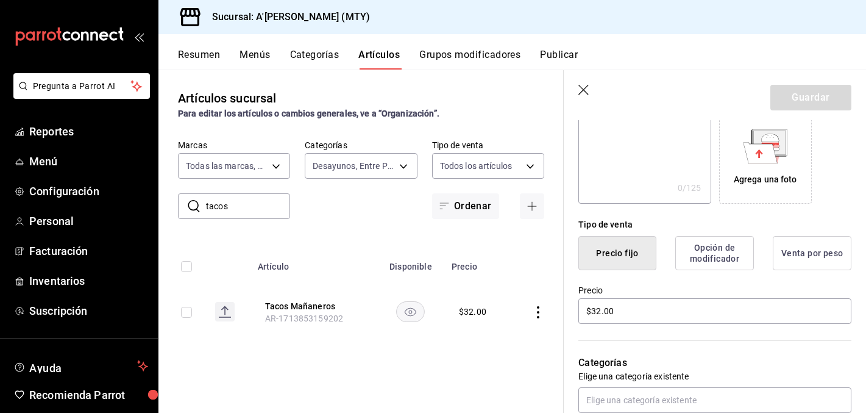
scroll to position [233, 0]
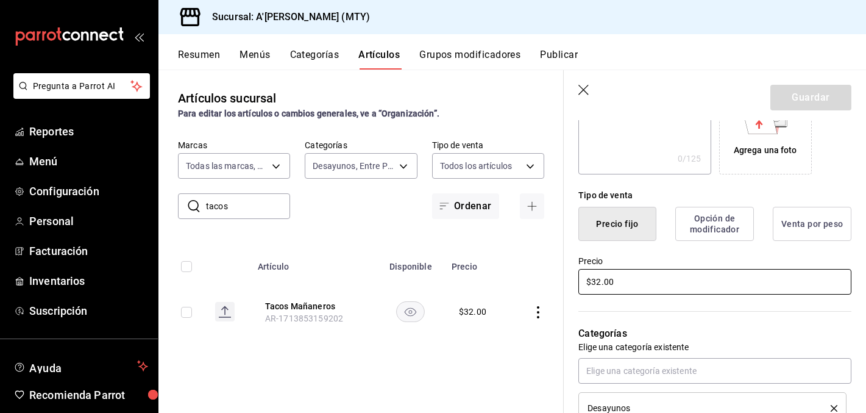
click at [600, 284] on input "$32.00" at bounding box center [714, 282] width 273 height 26
type input "$35.00"
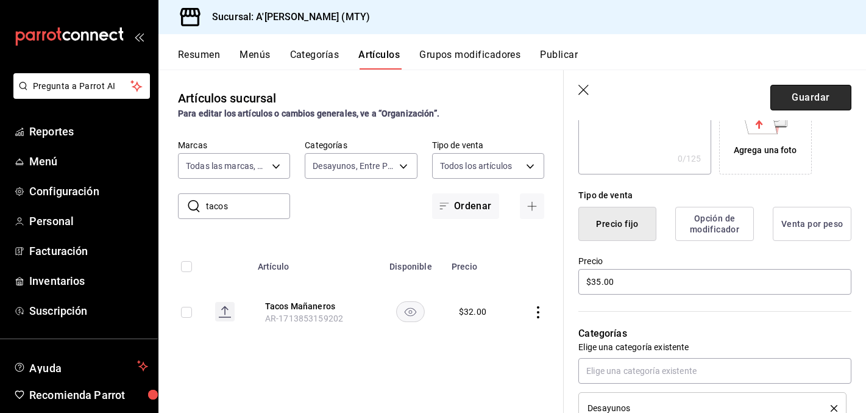
click at [807, 88] on button "Guardar" at bounding box center [810, 98] width 81 height 26
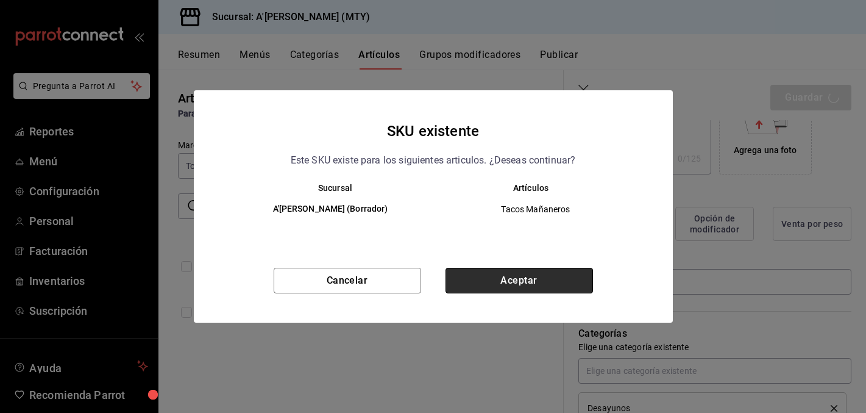
click at [545, 280] on button "Aceptar" at bounding box center [520, 281] width 148 height 26
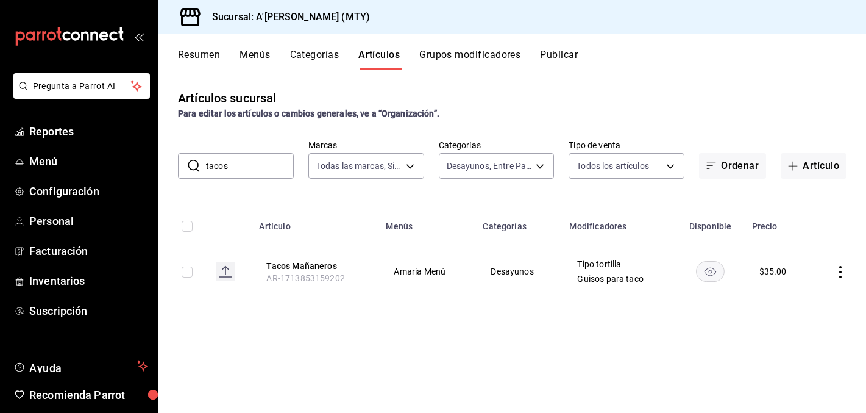
drag, startPoint x: 227, startPoint y: 170, endPoint x: 183, endPoint y: 170, distance: 44.5
click at [199, 170] on div "​ tacos ​" at bounding box center [236, 166] width 116 height 26
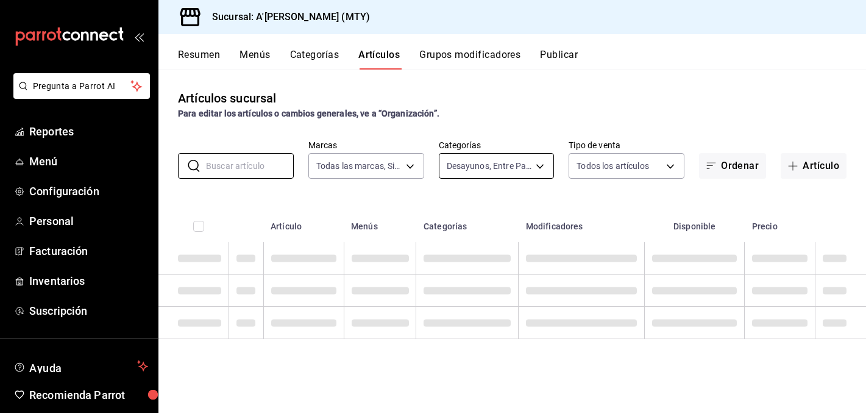
click at [468, 169] on body "Pregunta a Parrot AI Reportes Menú Configuración Personal Facturación Inventari…" at bounding box center [433, 206] width 866 height 413
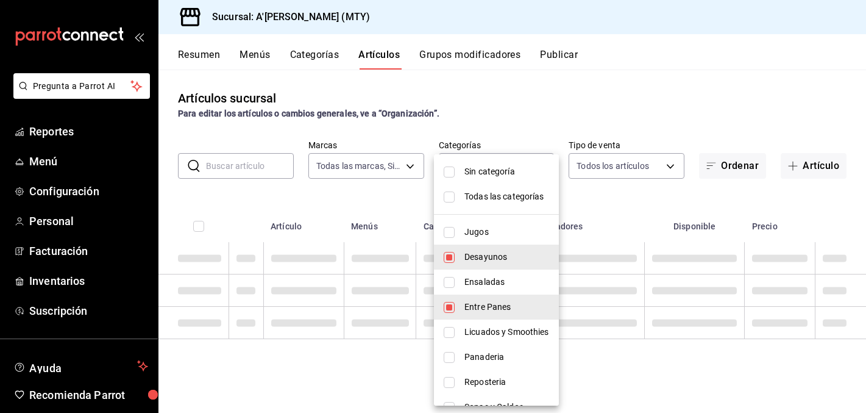
click at [447, 258] on input "checkbox" at bounding box center [449, 257] width 11 height 11
checkbox input "false"
type input "45e42e26-b37a-431b-b8ee-45eca14b856a"
click at [347, 183] on div at bounding box center [433, 206] width 866 height 413
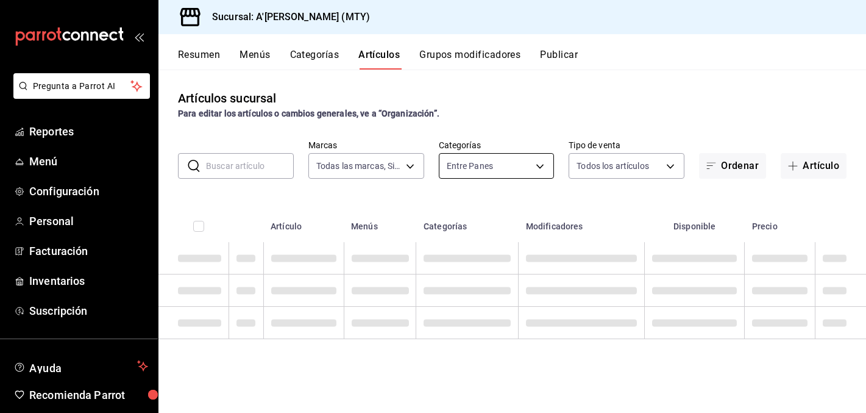
click at [516, 171] on body "Pregunta a Parrot AI Reportes Menú Configuración Personal Facturación Inventari…" at bounding box center [433, 206] width 866 height 413
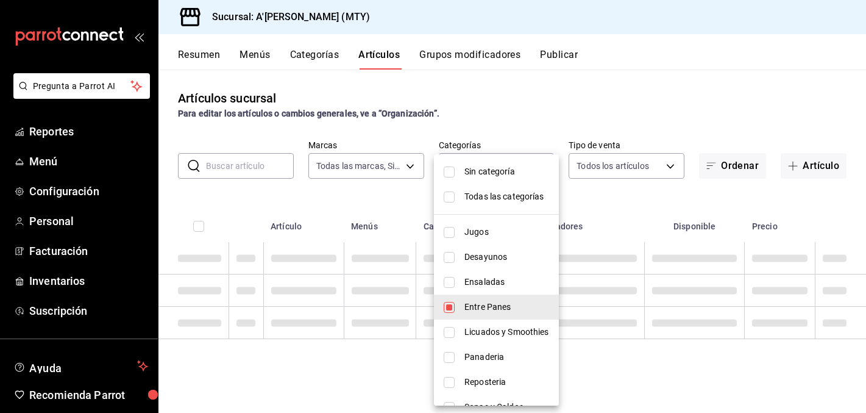
click at [454, 137] on div at bounding box center [433, 206] width 866 height 413
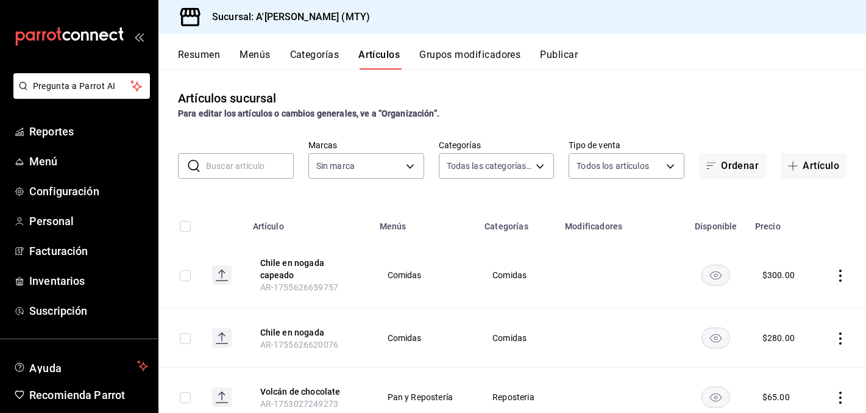
type input "af1fb178-824a-4f23-bb2a-0cf084d3af87,0c023f3c-0f71-4855-8ba7-60a1579496a4,fceac…"
type input "a9dd8766-9f2a-4b72-9e6c-22c101a962dd"
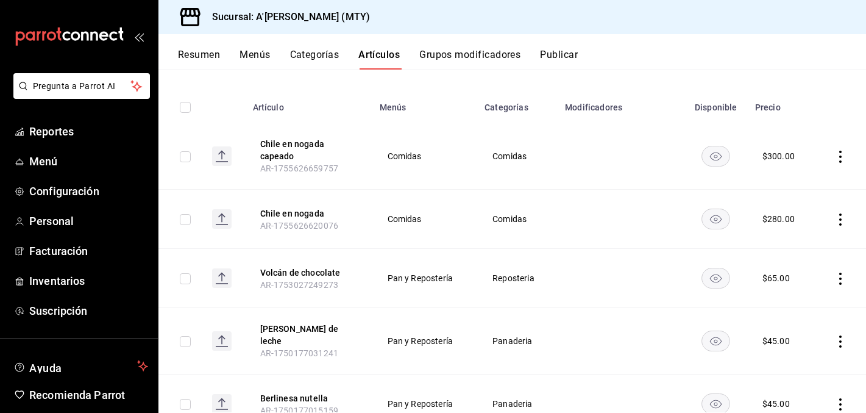
scroll to position [119, 0]
click at [716, 156] on rect "availability-product" at bounding box center [716, 155] width 28 height 20
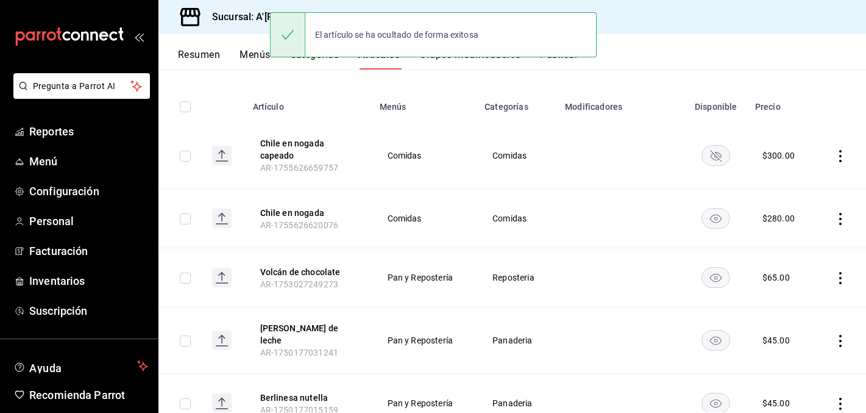
click at [725, 215] on rect "availability-product" at bounding box center [716, 218] width 28 height 20
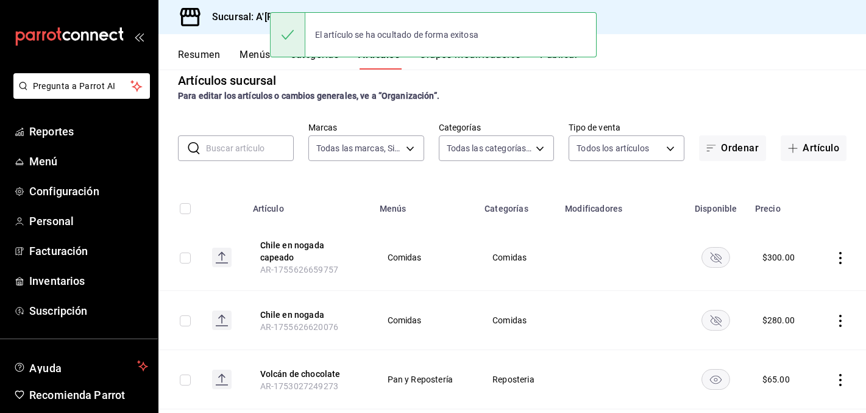
scroll to position [16, 0]
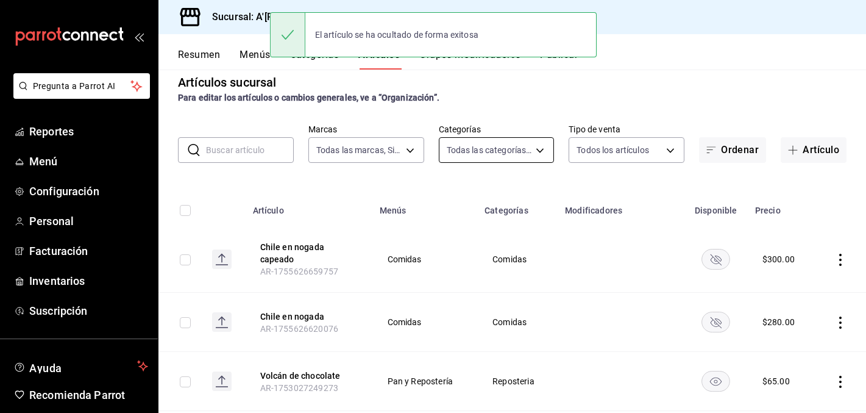
click at [522, 138] on body "Pregunta a Parrot AI Reportes Menú Configuración Personal Facturación Inventari…" at bounding box center [433, 206] width 866 height 413
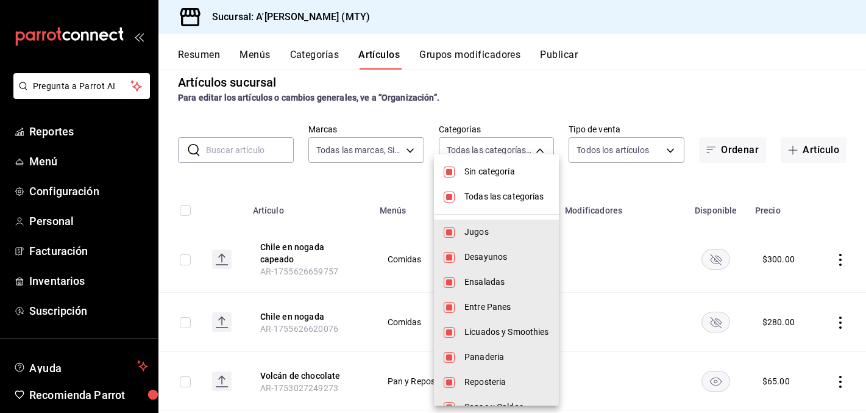
click at [489, 192] on span "Todas las categorías" at bounding box center [506, 196] width 85 height 13
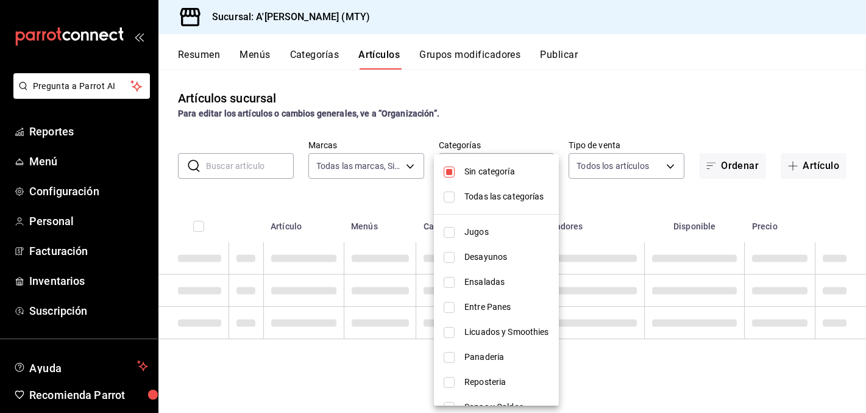
checkbox input "false"
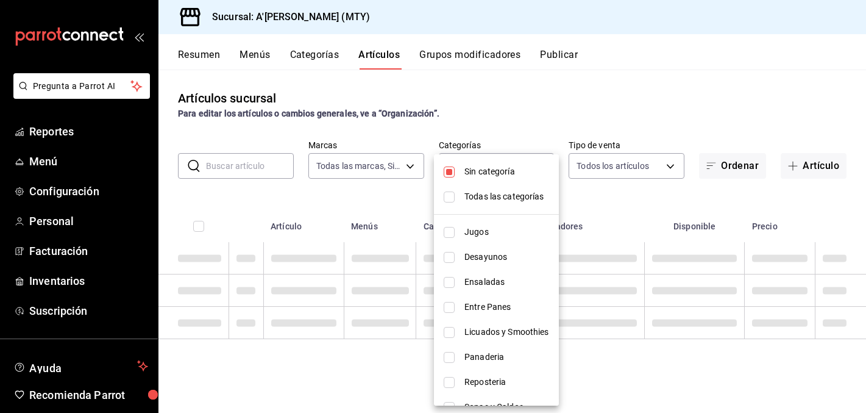
checkbox input "false"
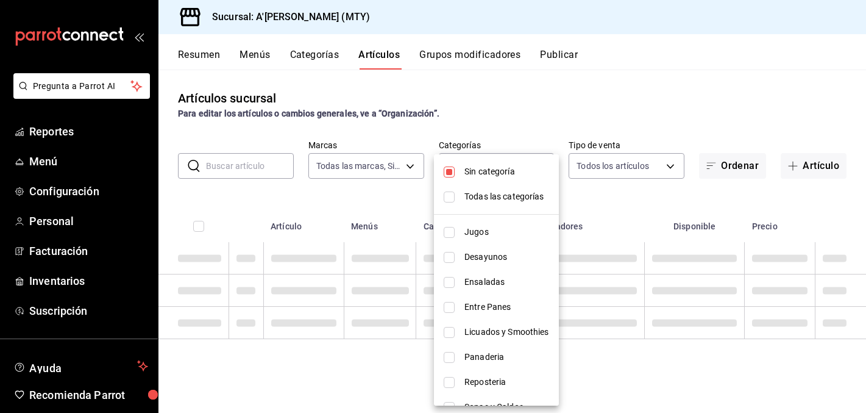
checkbox input "false"
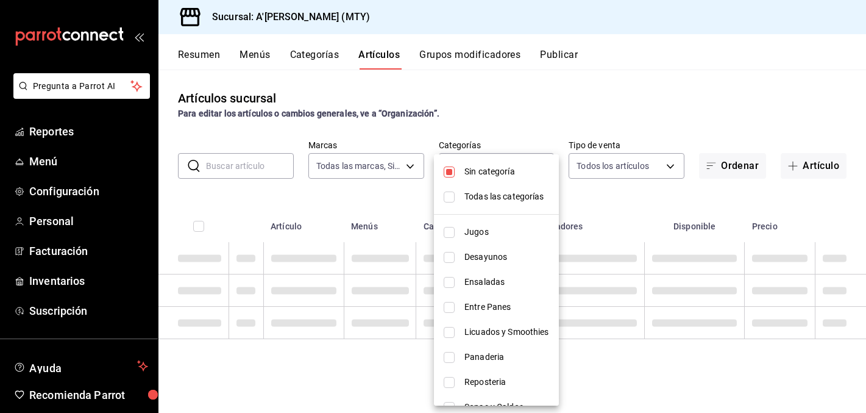
checkbox input "false"
click at [491, 172] on span "Sin categoría" at bounding box center [506, 171] width 85 height 13
checkbox input "false"
click at [466, 310] on span "Entre Panes" at bounding box center [506, 306] width 85 height 13
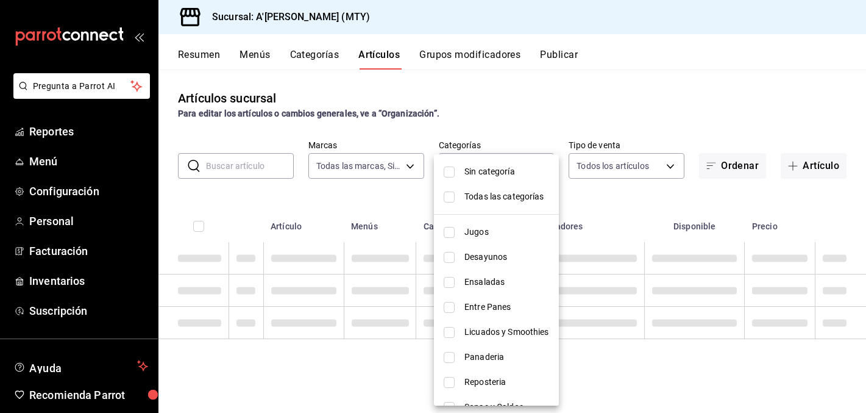
type input "45e42e26-b37a-431b-b8ee-45eca14b856a"
checkbox input "true"
click at [641, 216] on div at bounding box center [433, 206] width 866 height 413
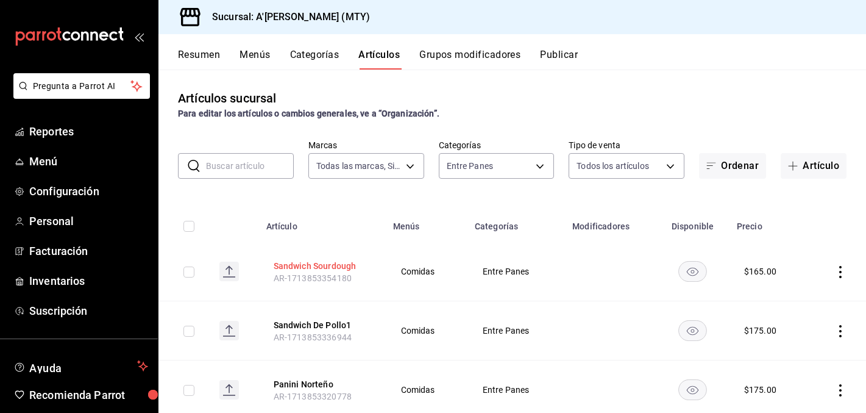
click at [327, 265] on button "Sandwich Sourdough" at bounding box center [323, 266] width 98 height 12
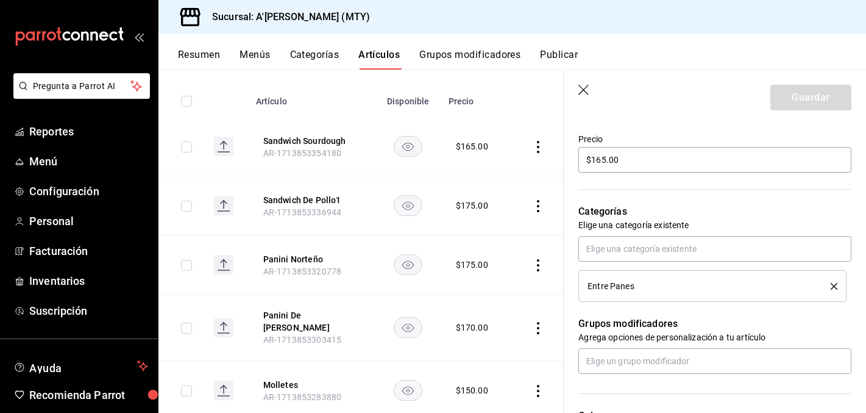
scroll to position [362, 0]
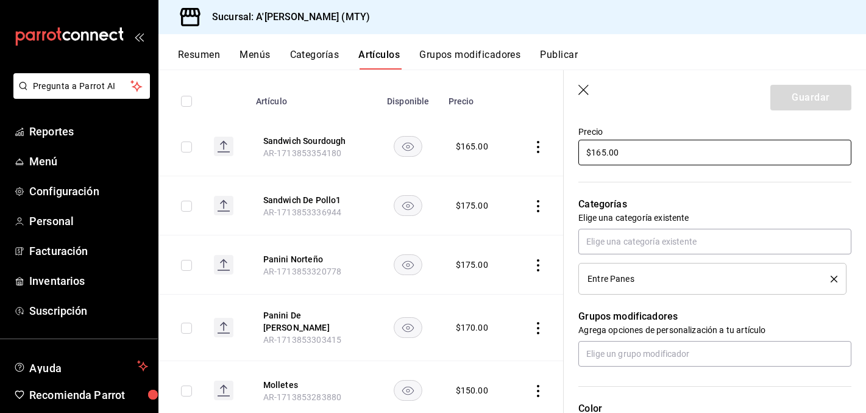
click at [602, 153] on input "$165.00" at bounding box center [714, 153] width 273 height 26
type input "$170.00"
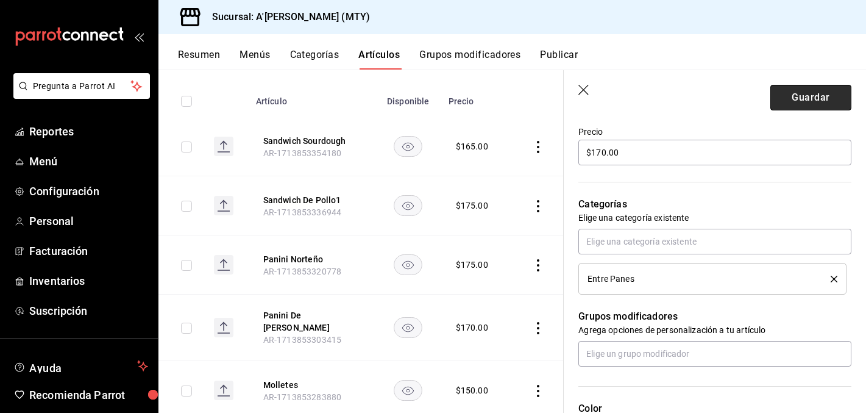
click at [808, 101] on button "Guardar" at bounding box center [810, 98] width 81 height 26
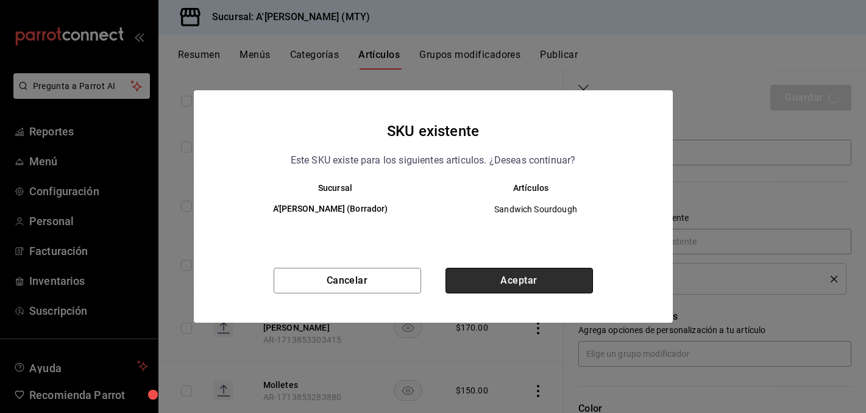
click at [529, 283] on button "Aceptar" at bounding box center [520, 281] width 148 height 26
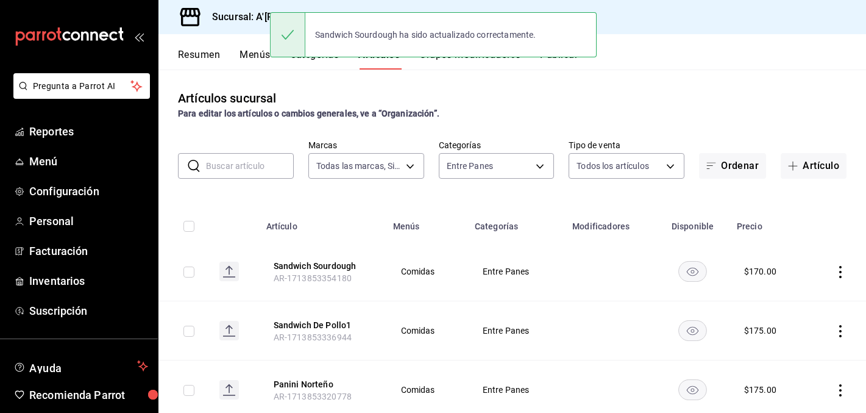
scroll to position [38, 0]
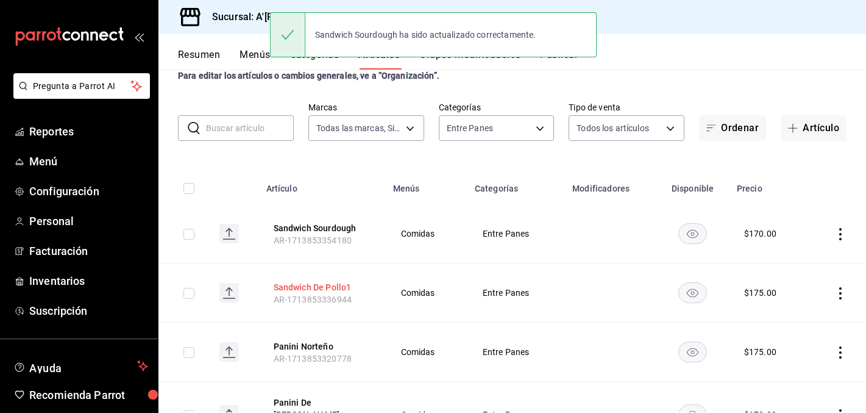
click at [333, 284] on button "Sandwich De Pollo1" at bounding box center [323, 287] width 98 height 12
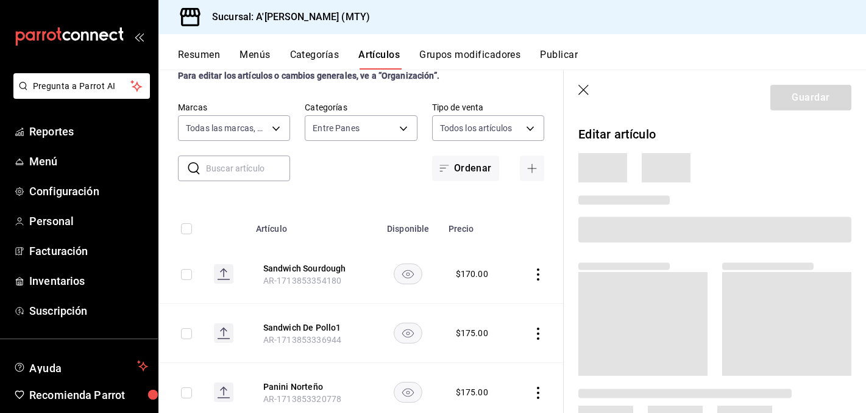
click at [585, 89] on icon "button" at bounding box center [584, 91] width 12 height 12
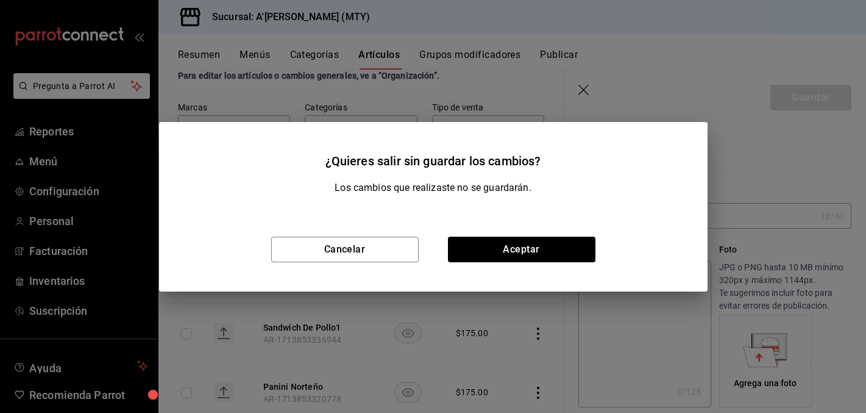
type input "$175.00"
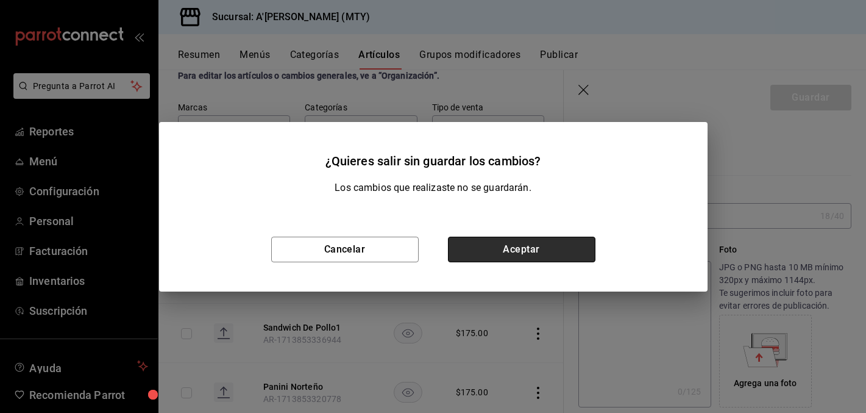
click at [469, 248] on button "Aceptar" at bounding box center [522, 249] width 148 height 26
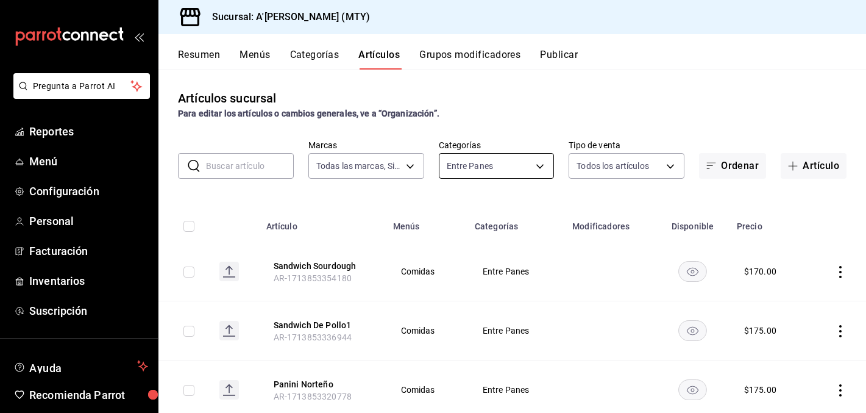
click at [513, 171] on body "Pregunta a Parrot AI Reportes Menú Configuración Personal Facturación Inventari…" at bounding box center [433, 206] width 866 height 413
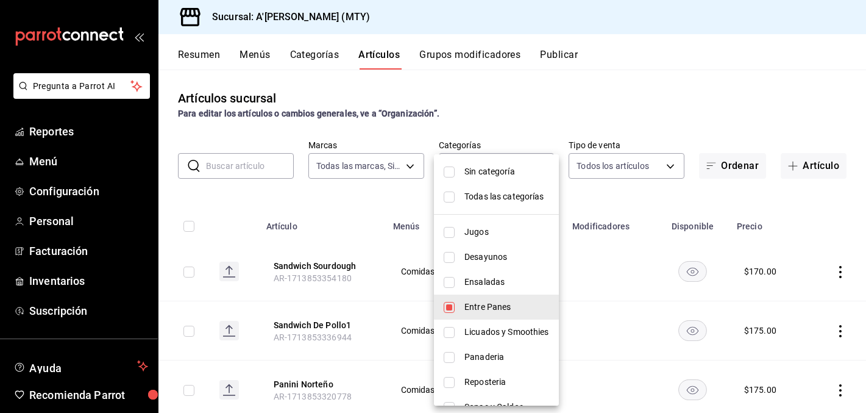
click at [463, 295] on li "Entre Panes" at bounding box center [496, 306] width 125 height 25
checkbox input "false"
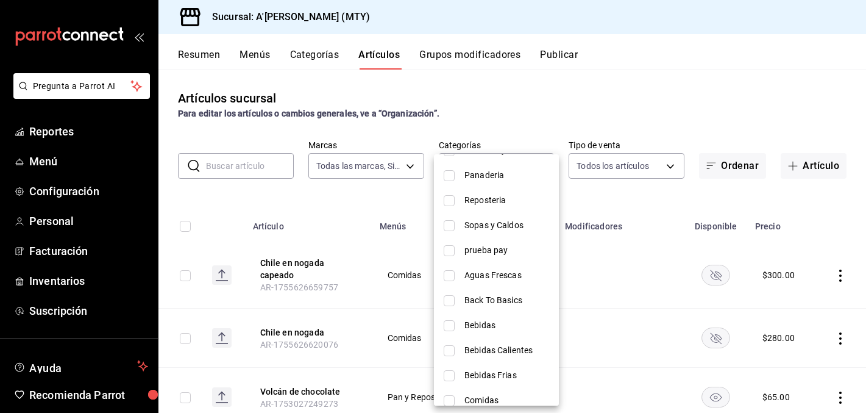
scroll to position [194, 0]
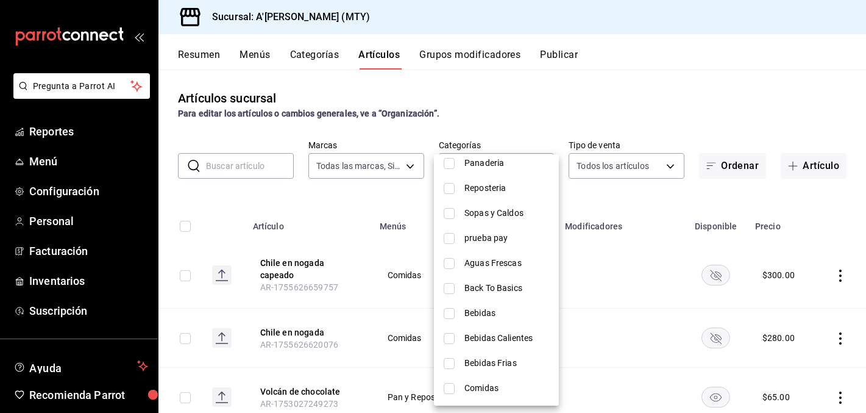
click at [446, 389] on input "checkbox" at bounding box center [449, 388] width 11 height 11
checkbox input "true"
type input "ed6de2ae-13a5-4a09-9340-98df8e894721"
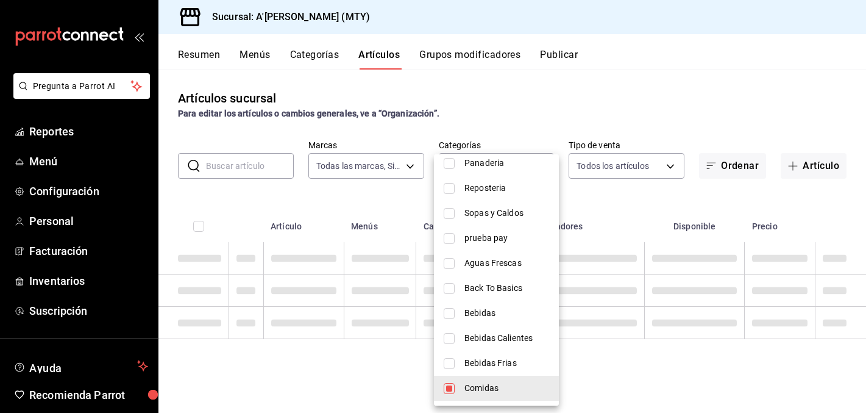
click at [599, 206] on div at bounding box center [433, 206] width 866 height 413
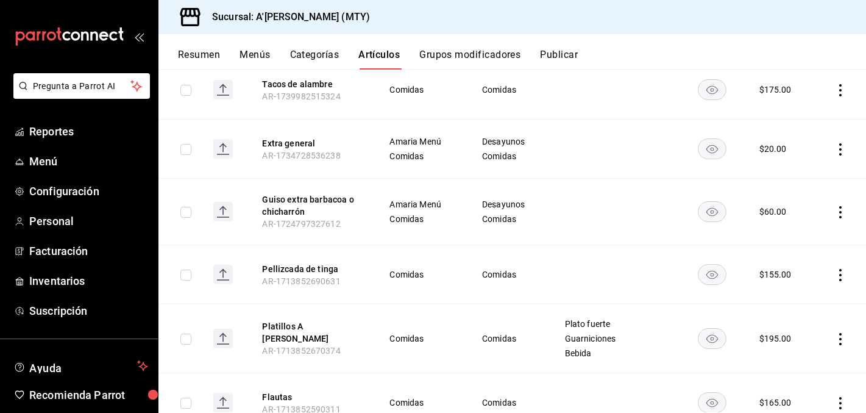
scroll to position [387, 0]
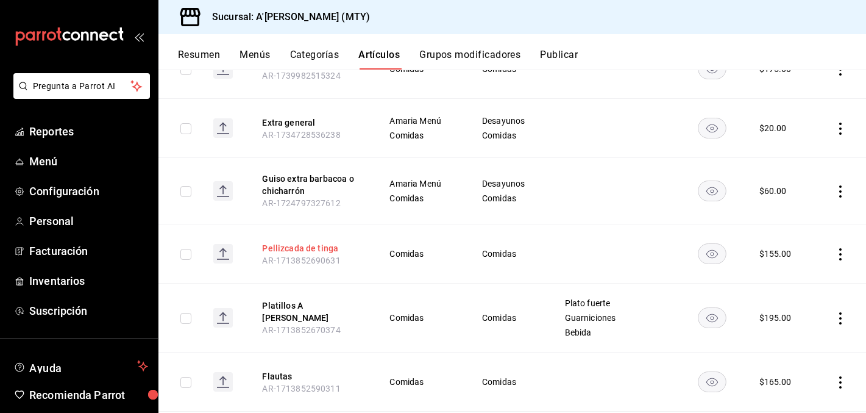
click at [304, 246] on button "Pellizcada de tinga" at bounding box center [311, 248] width 98 height 12
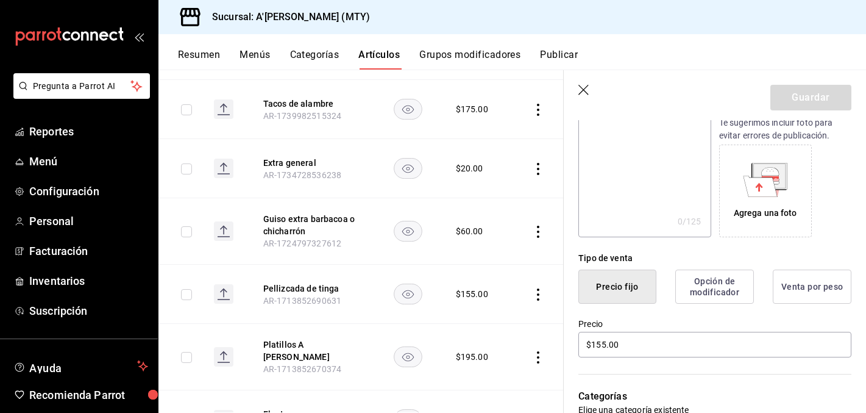
scroll to position [171, 0]
click at [604, 343] on input "$155.00" at bounding box center [714, 344] width 273 height 26
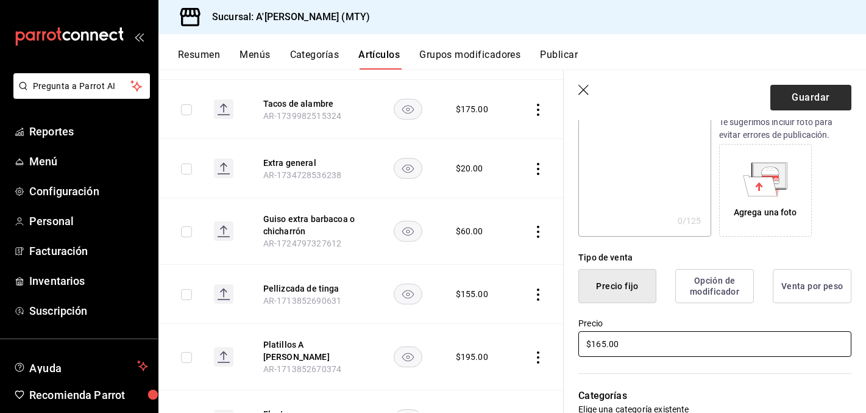
type input "$165.00"
click at [808, 107] on button "Guardar" at bounding box center [810, 98] width 81 height 26
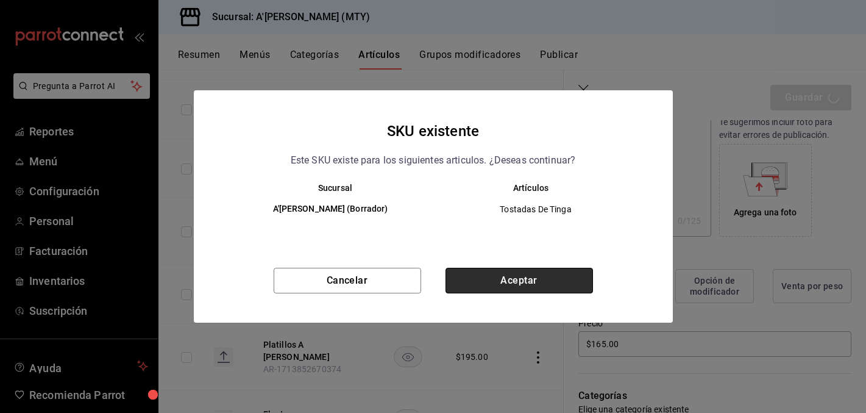
click at [535, 290] on button "Aceptar" at bounding box center [520, 281] width 148 height 26
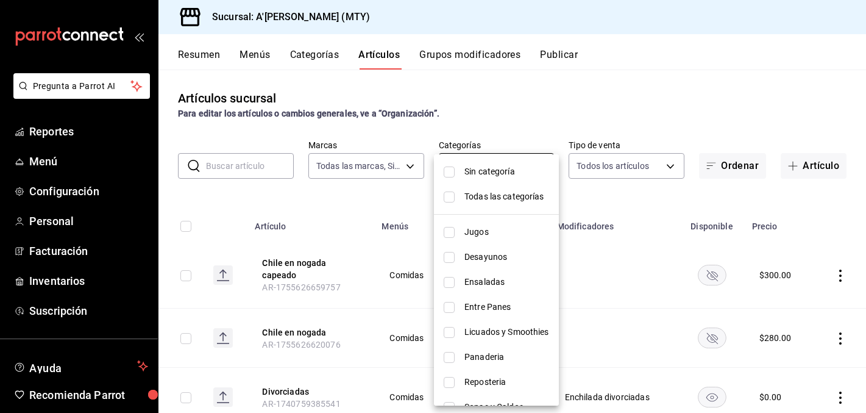
click at [496, 176] on body "Pregunta a Parrot AI Reportes Menú Configuración Personal Facturación Inventari…" at bounding box center [433, 206] width 866 height 413
click at [496, 273] on li "Ensaladas" at bounding box center [496, 281] width 125 height 25
type input "ed6de2ae-13a5-4a09-9340-98df8e894721,fceaceab-1823-4f10-9bfa-735869a98085"
checkbox input "true"
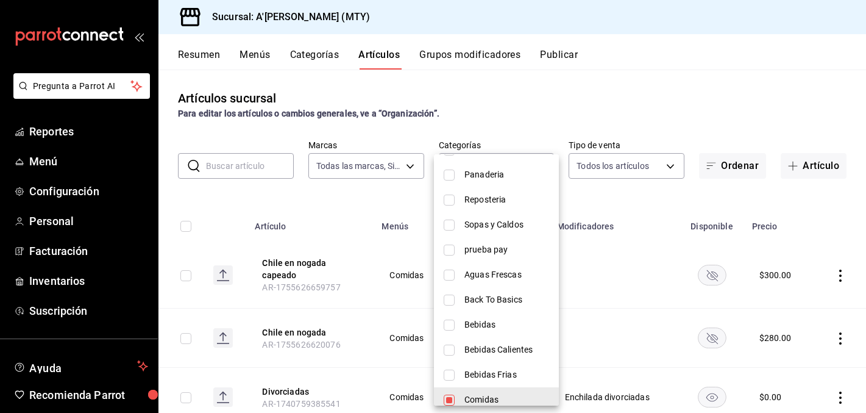
scroll to position [183, 0]
click at [450, 398] on input "checkbox" at bounding box center [449, 399] width 11 height 11
checkbox input "false"
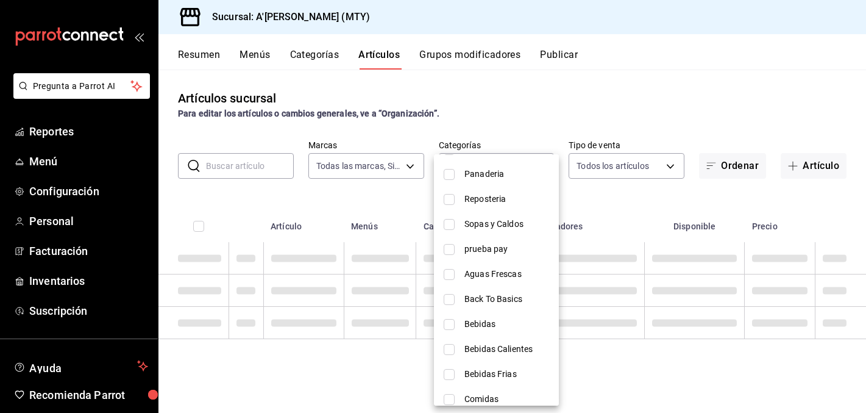
click at [594, 194] on div at bounding box center [433, 206] width 866 height 413
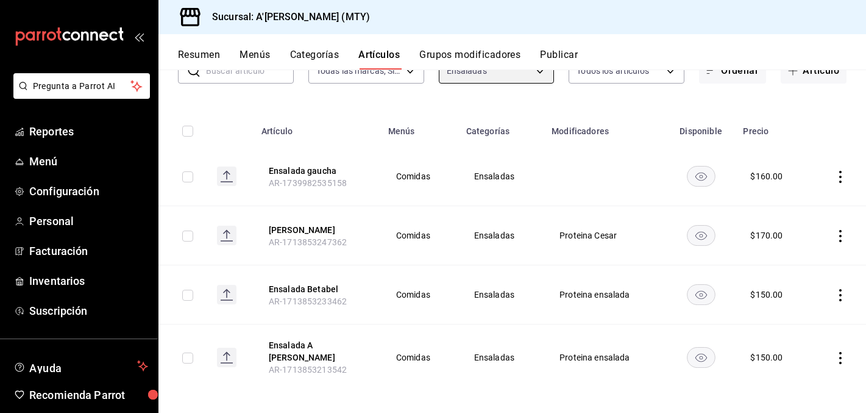
scroll to position [0, 0]
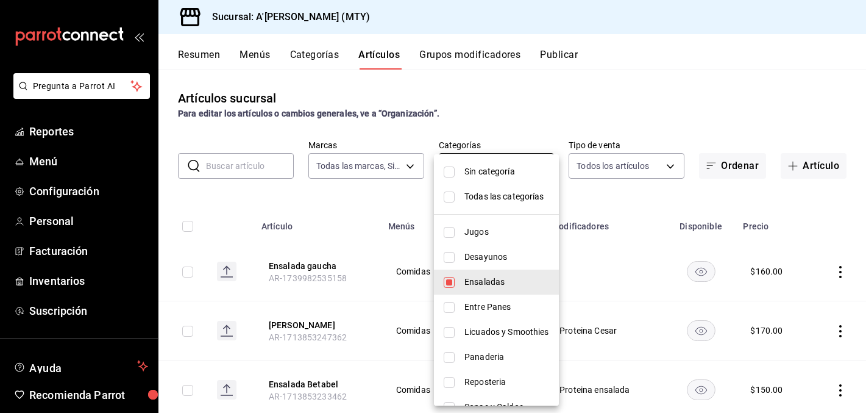
click at [498, 166] on body "Pregunta a Parrot AI Reportes Menú Configuración Personal Facturación Inventari…" at bounding box center [433, 206] width 866 height 413
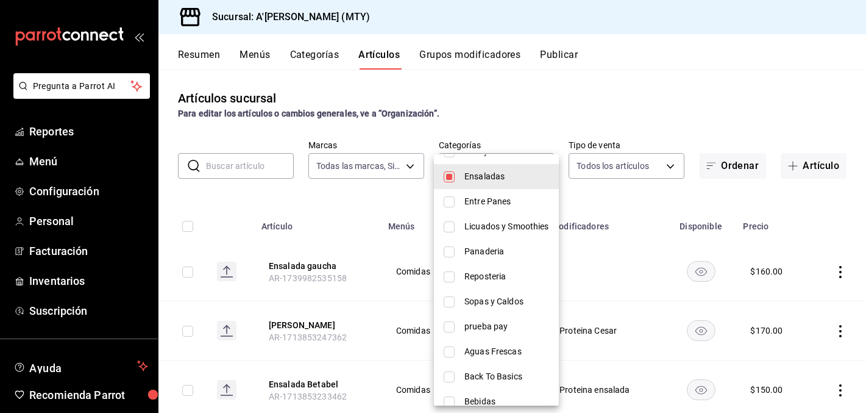
scroll to position [194, 0]
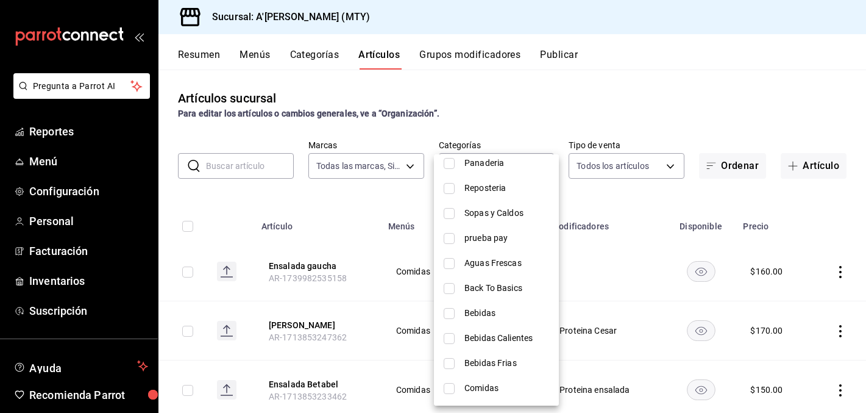
click at [510, 204] on li "Sopas y Caldos" at bounding box center [496, 213] width 125 height 25
type input "fceaceab-1823-4f10-9bfa-735869a98085,2cf32394-62e7-41bd-8435-882c8396b842"
checkbox input "true"
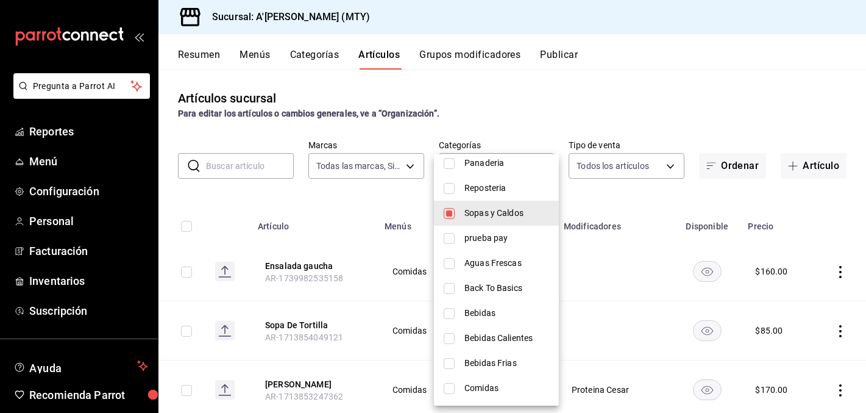
click at [510, 133] on div at bounding box center [433, 206] width 866 height 413
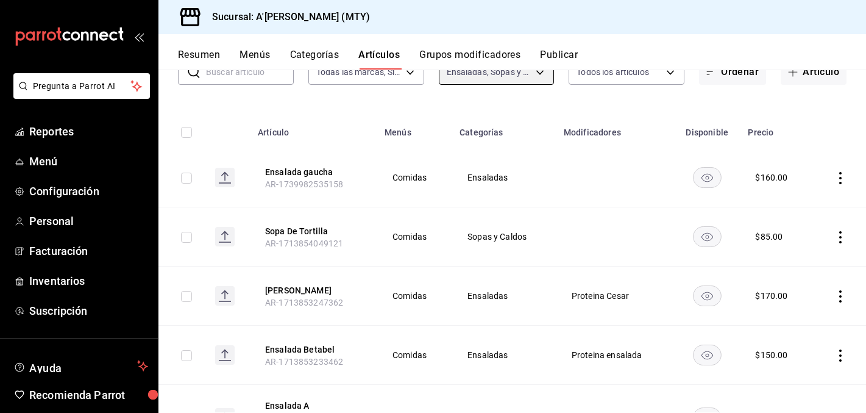
scroll to position [97, 0]
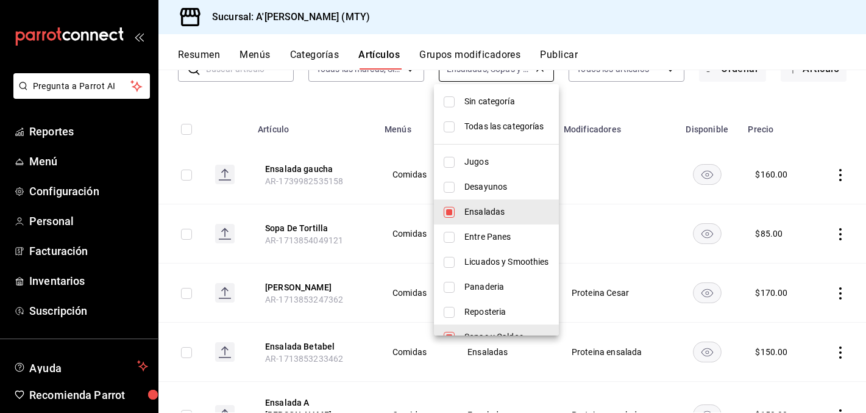
click at [496, 78] on body "Pregunta a Parrot AI Reportes Menú Configuración Personal Facturación Inventari…" at bounding box center [433, 206] width 866 height 413
click at [462, 213] on li "Ensaladas" at bounding box center [496, 211] width 125 height 25
type input "2cf32394-62e7-41bd-8435-882c8396b842"
checkbox input "false"
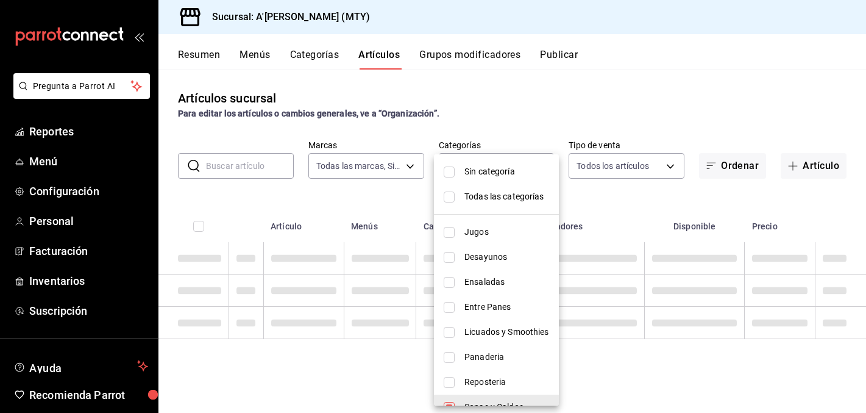
scroll to position [0, 0]
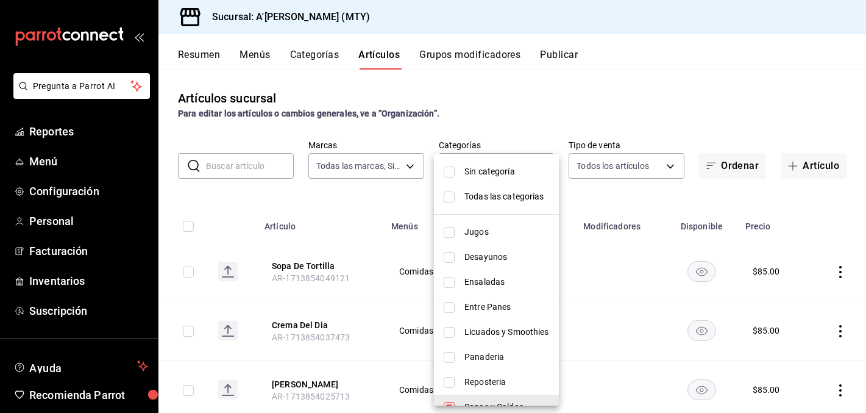
click at [623, 122] on div at bounding box center [433, 206] width 866 height 413
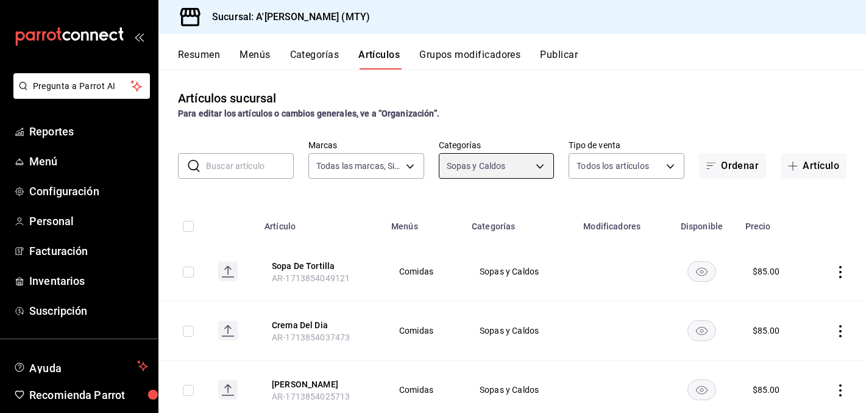
scroll to position [36, 0]
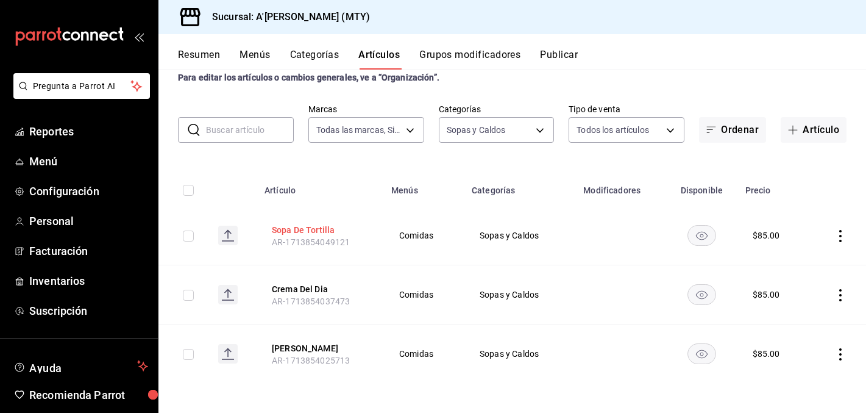
click at [315, 230] on button "Sopa De Tortilla" at bounding box center [321, 230] width 98 height 12
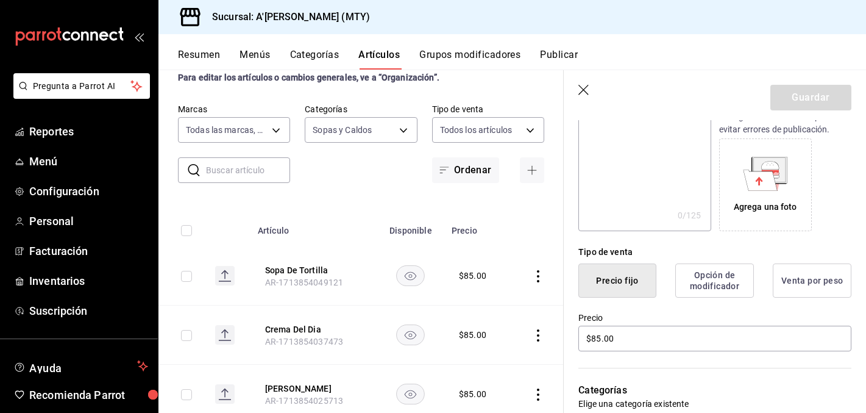
scroll to position [221, 0]
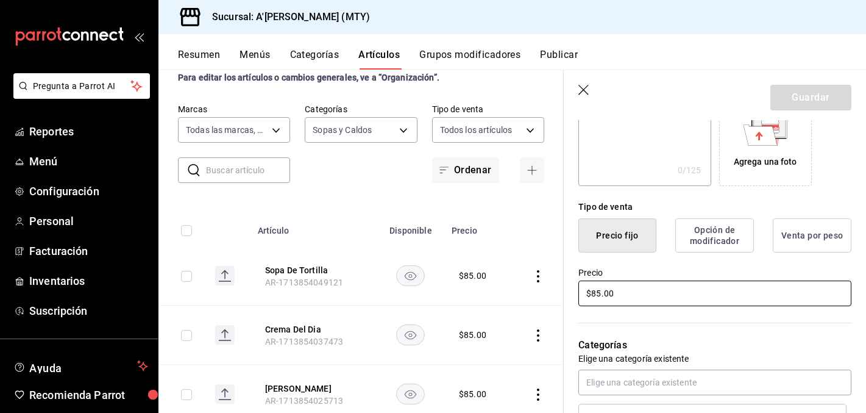
click at [602, 293] on input "$85.00" at bounding box center [714, 293] width 273 height 26
type input "$8.00"
type input "$90.00"
click at [814, 101] on button "Guardar" at bounding box center [810, 98] width 81 height 26
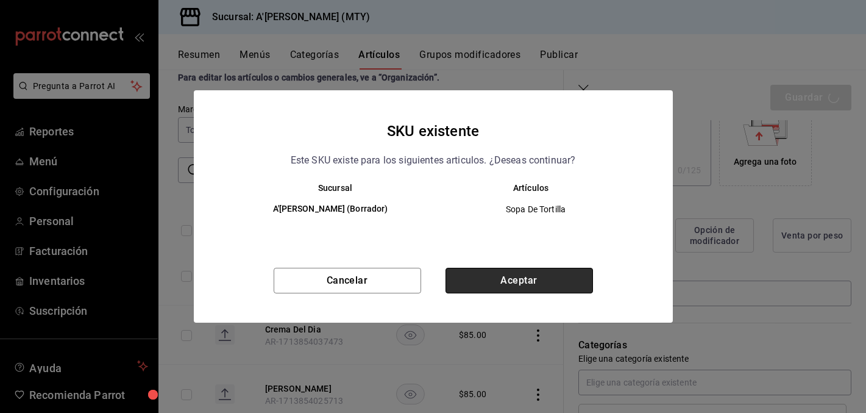
click at [514, 280] on button "Aceptar" at bounding box center [520, 281] width 148 height 26
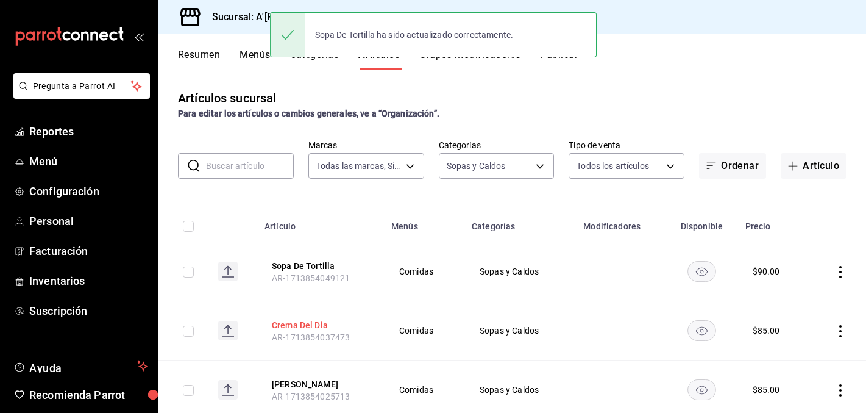
click at [301, 330] on button "Crema Del Dia" at bounding box center [321, 325] width 98 height 12
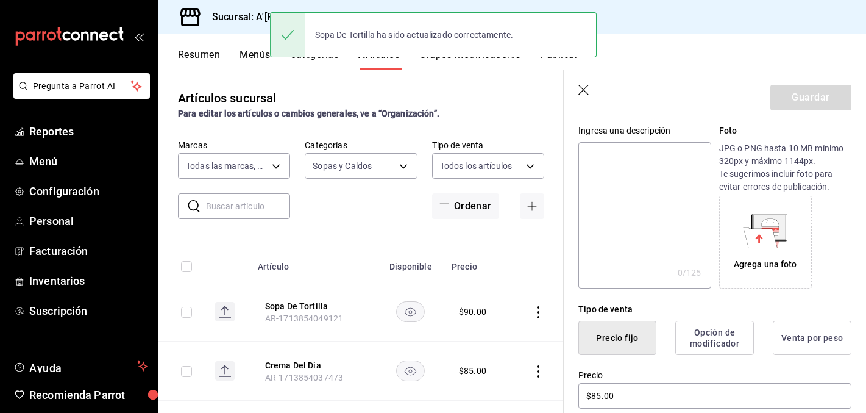
scroll to position [131, 0]
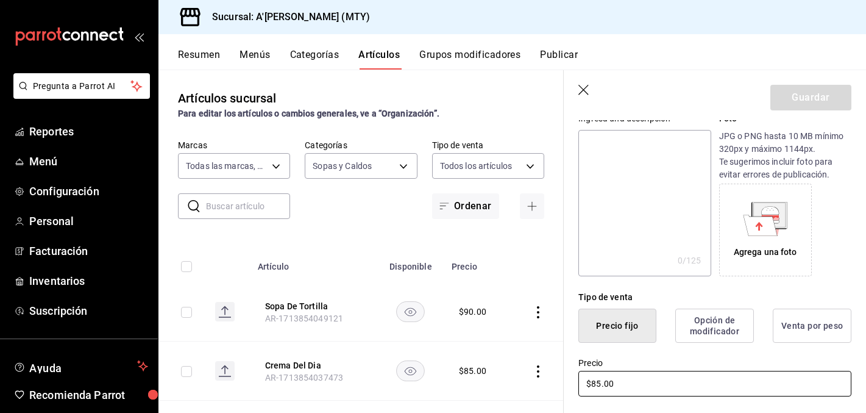
click at [597, 386] on input "$85.00" at bounding box center [714, 384] width 273 height 26
type input "$8.00"
type input "$90.00"
click at [833, 88] on button "Guardar" at bounding box center [810, 98] width 81 height 26
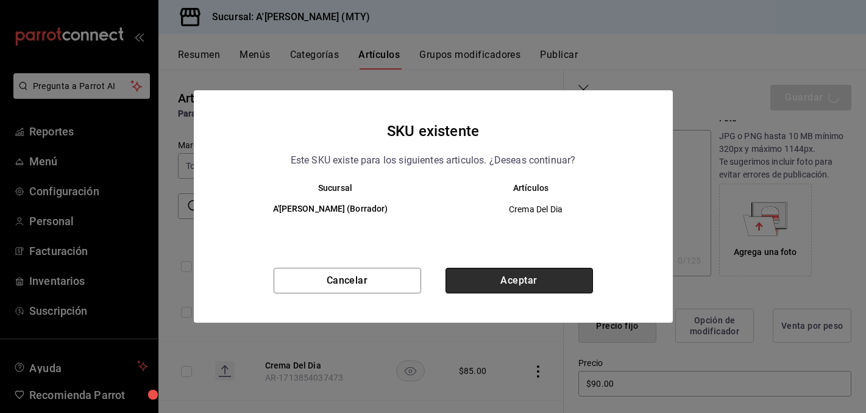
click at [496, 278] on button "Aceptar" at bounding box center [520, 281] width 148 height 26
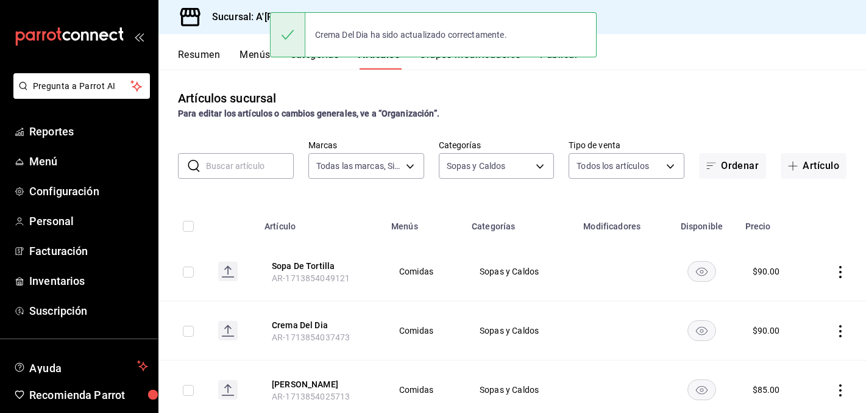
scroll to position [36, 0]
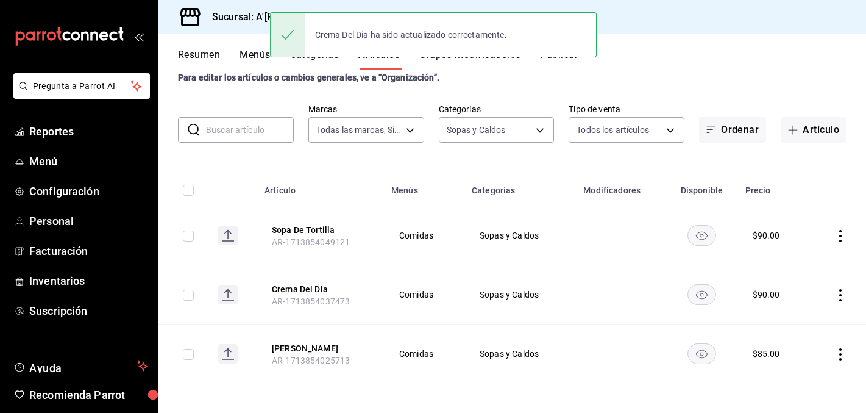
click at [306, 350] on button "Caldo Tlalpeño" at bounding box center [321, 348] width 98 height 12
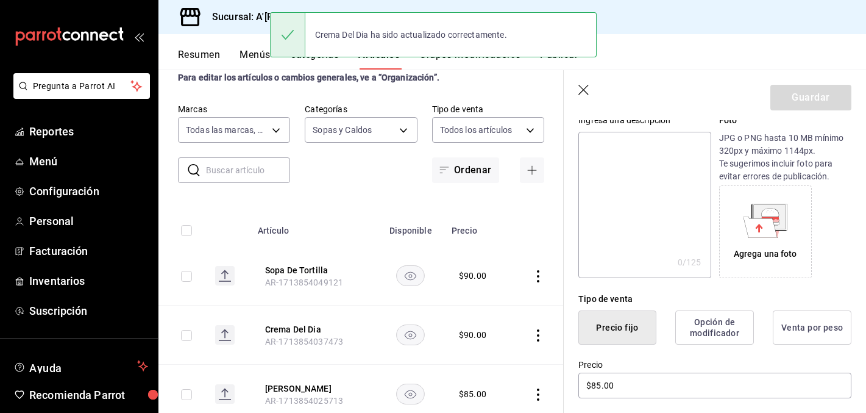
scroll to position [223, 0]
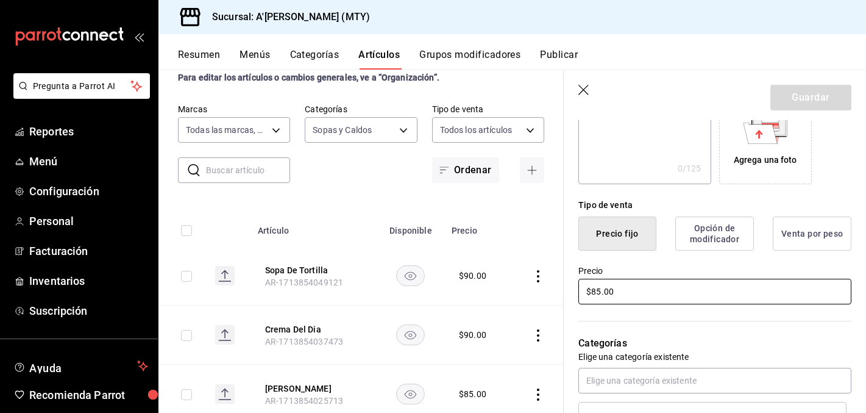
click at [600, 290] on input "$85.00" at bounding box center [714, 292] width 273 height 26
type input "$8.00"
type input "$90.00"
click at [796, 108] on button "Guardar" at bounding box center [810, 98] width 81 height 26
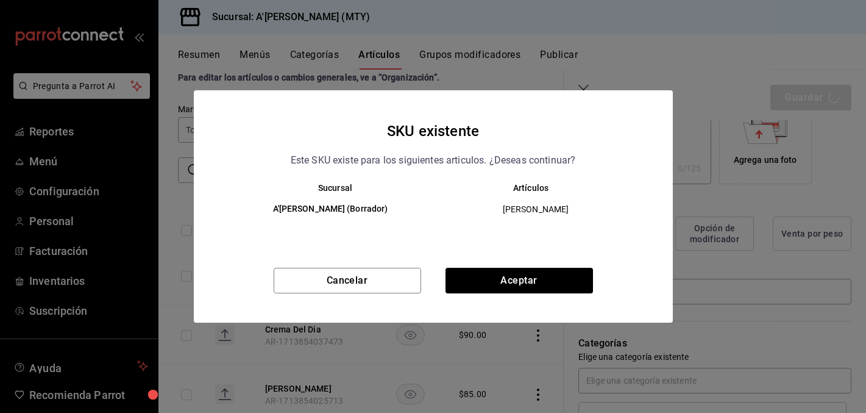
click at [472, 294] on div "Cancelar Aceptar" at bounding box center [433, 295] width 479 height 55
click at [472, 286] on button "Aceptar" at bounding box center [520, 281] width 148 height 26
